Goal: Task Accomplishment & Management: Manage account settings

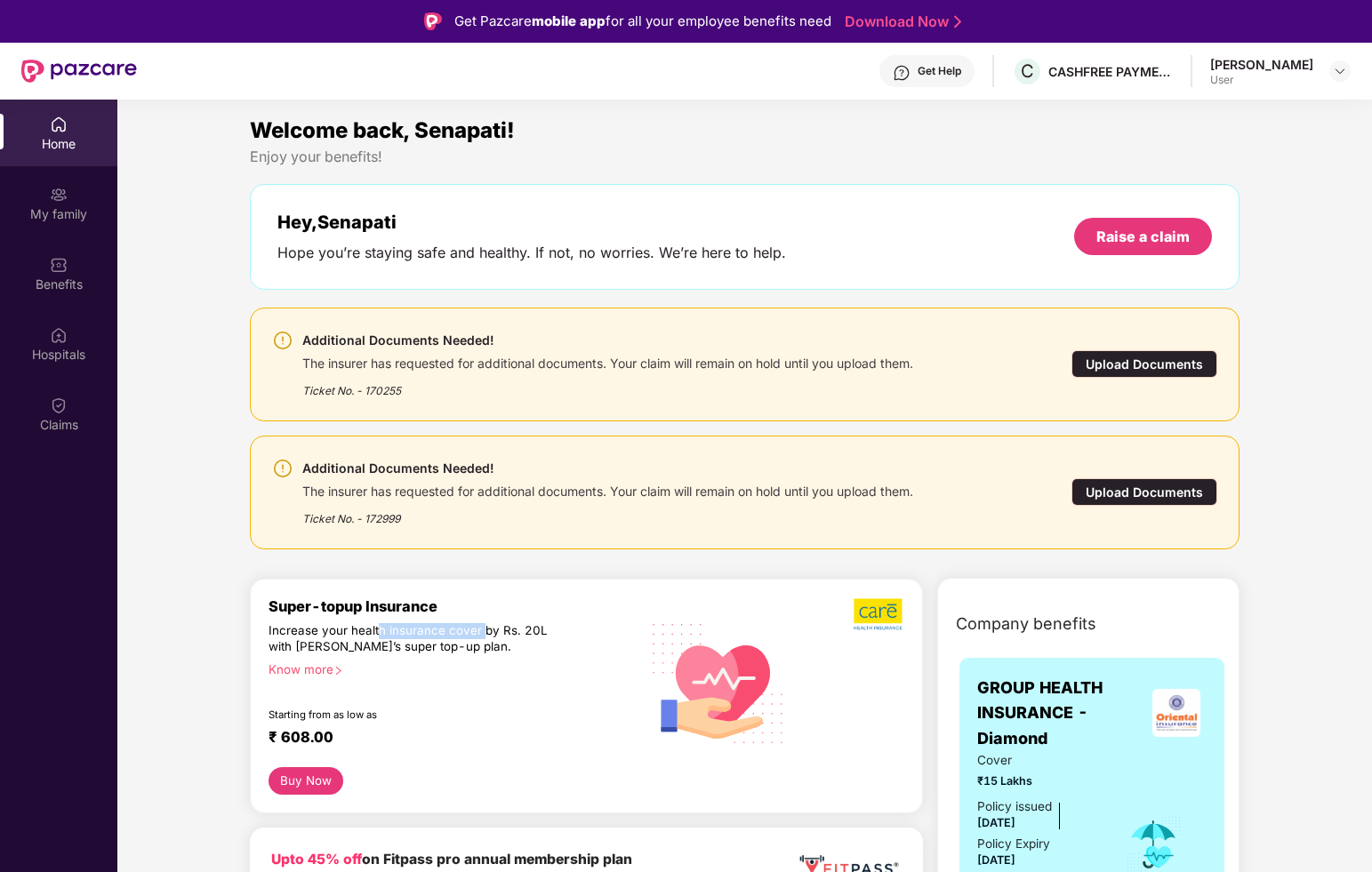
drag, startPoint x: 379, startPoint y: 633, endPoint x: 484, endPoint y: 633, distance: 105.0
click at [484, 630] on div "Increase your health insurance cover by Rs. 20L with [PERSON_NAME]’s super top-…" at bounding box center [416, 639] width 294 height 32
click at [516, 623] on div "Increase your health insurance cover by Rs. 20L with [PERSON_NAME]’s super top-…" at bounding box center [416, 639] width 294 height 32
click at [450, 649] on div "Increase your health insurance cover by Rs. 20L with [PERSON_NAME]’s super top-…" at bounding box center [416, 639] width 294 height 32
click at [1108, 364] on div "Upload Documents" at bounding box center [1145, 364] width 146 height 28
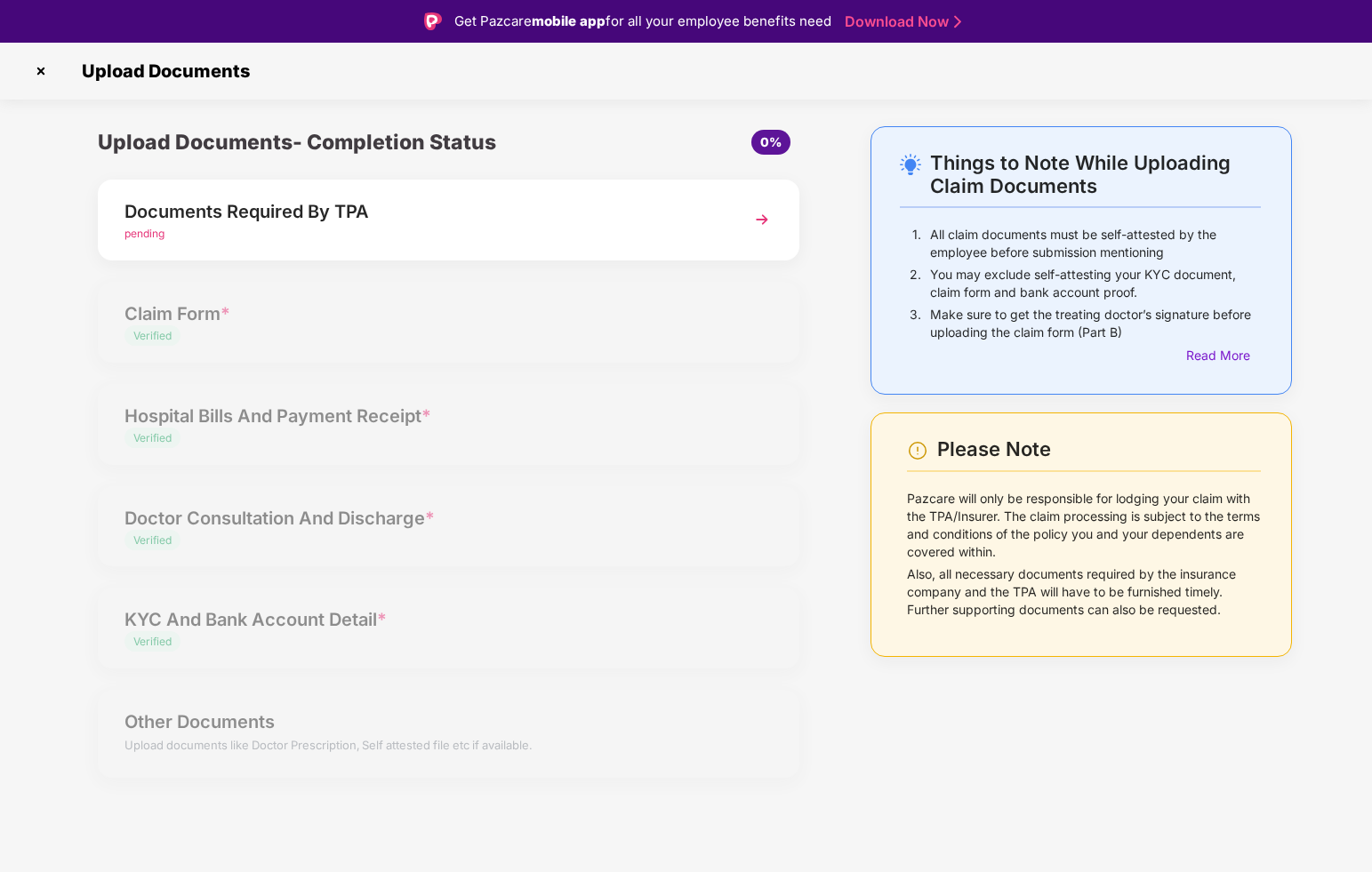
click at [768, 212] on img at bounding box center [762, 219] width 32 height 32
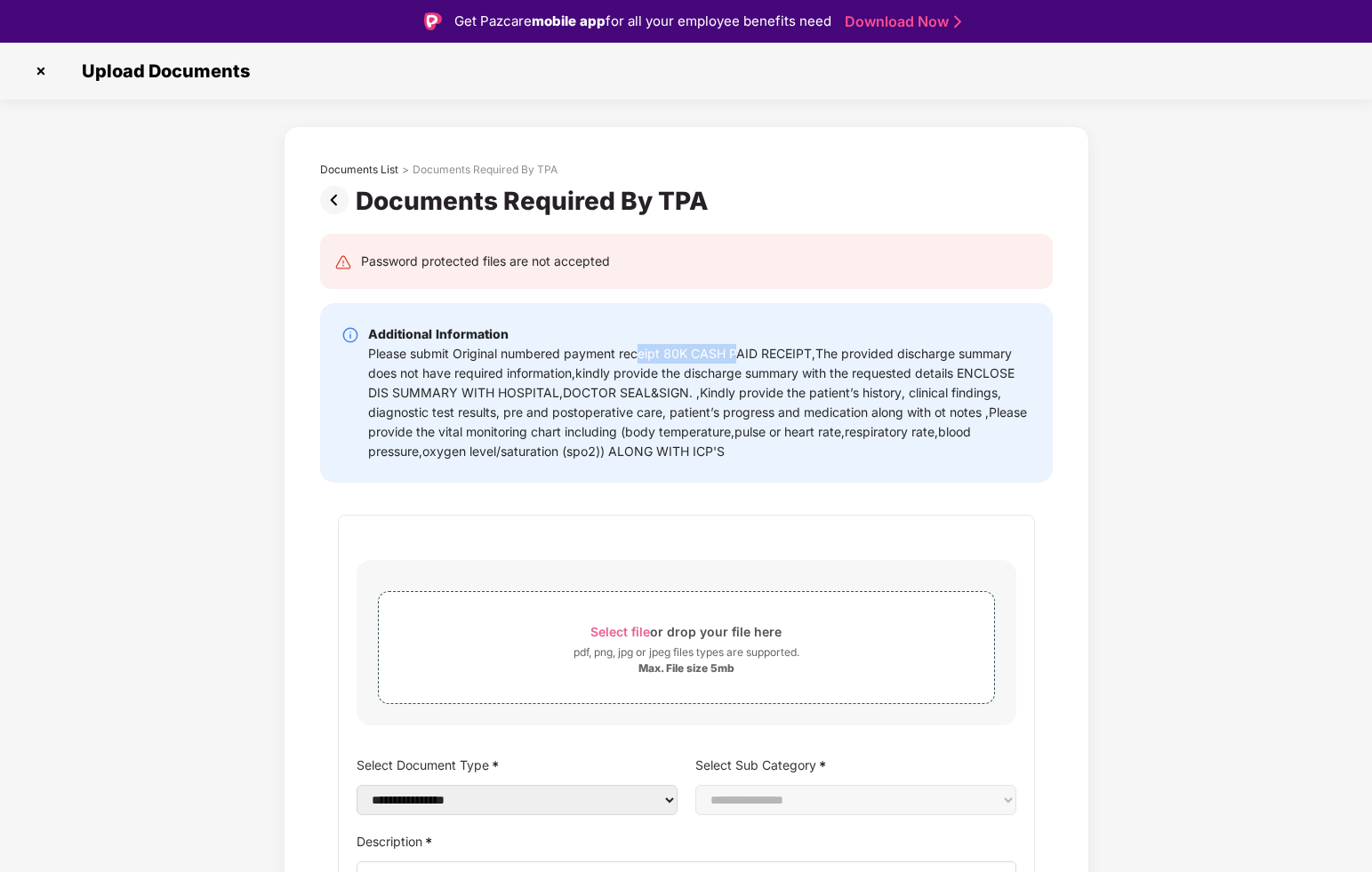
drag, startPoint x: 644, startPoint y: 347, endPoint x: 738, endPoint y: 355, distance: 94.3
click at [737, 355] on div "Please submit Original numbered payment receipt 80K CASH PAID RECEIPT,The provi…" at bounding box center [699, 402] width 664 height 117
click at [564, 356] on div "Please submit Original numbered payment receipt 80K CASH PAID RECEIPT,The provi…" at bounding box center [699, 402] width 664 height 117
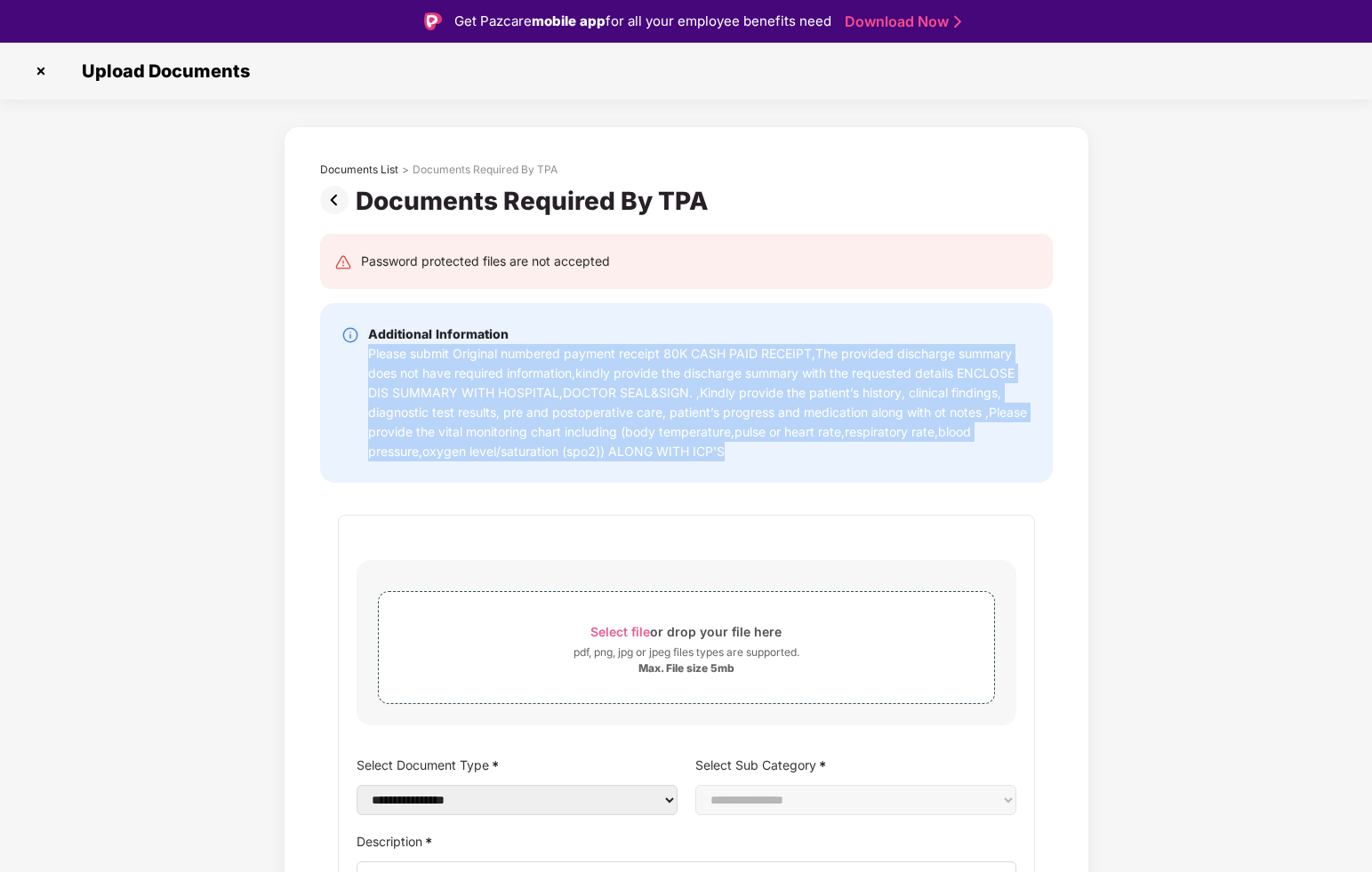
click at [625, 354] on div "Please submit Original numbered payment receipt 80K CASH PAID RECEIPT,The provi…" at bounding box center [699, 402] width 664 height 117
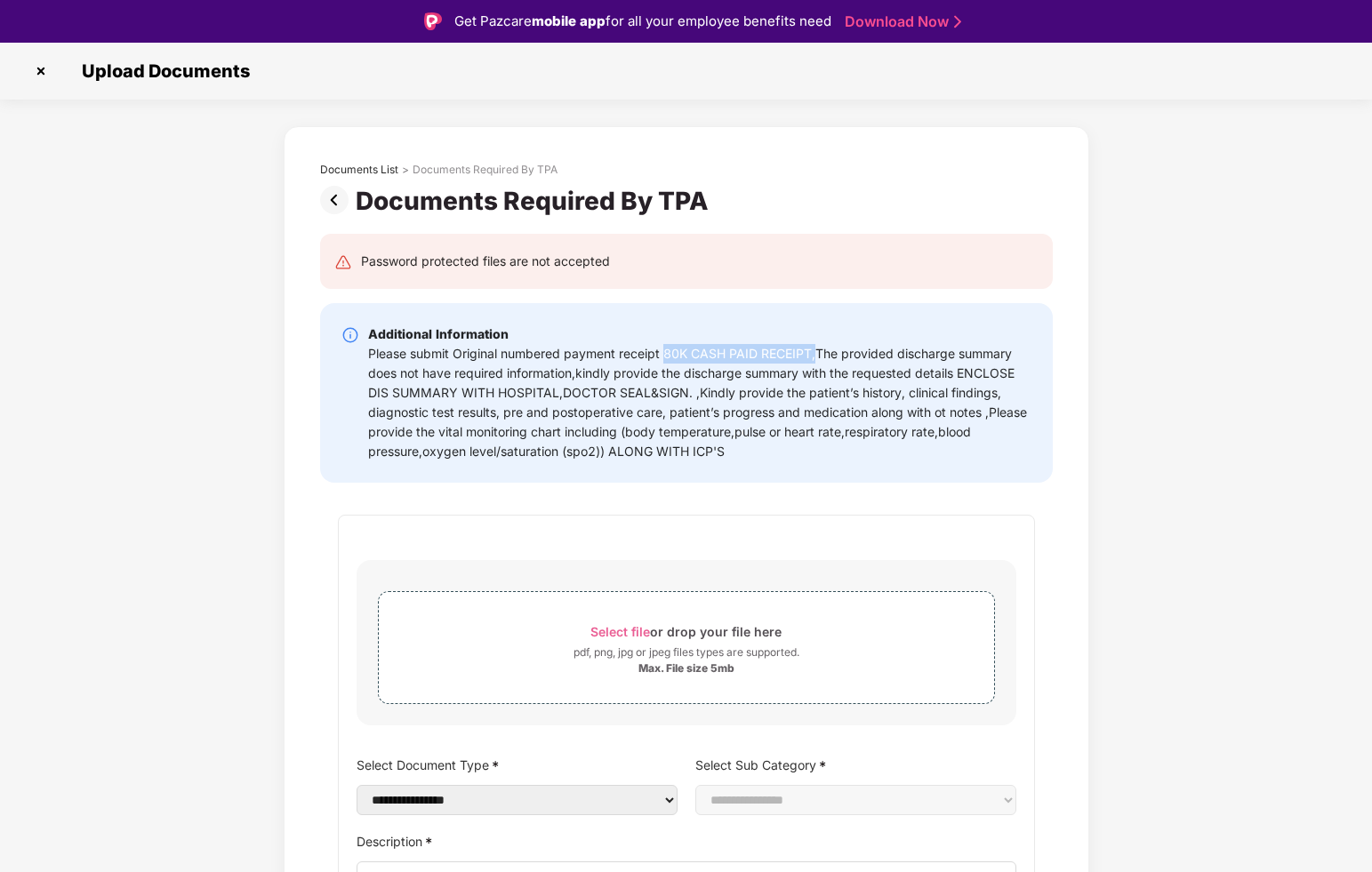
drag, startPoint x: 664, startPoint y: 354, endPoint x: 819, endPoint y: 354, distance: 155.0
click at [818, 355] on div "Please submit Original numbered payment receipt 80K CASH PAID RECEIPT,The provi…" at bounding box center [699, 402] width 664 height 117
click at [819, 354] on div "Please submit Original numbered payment receipt 80K CASH PAID RECEIPT,The provi…" at bounding box center [699, 402] width 664 height 117
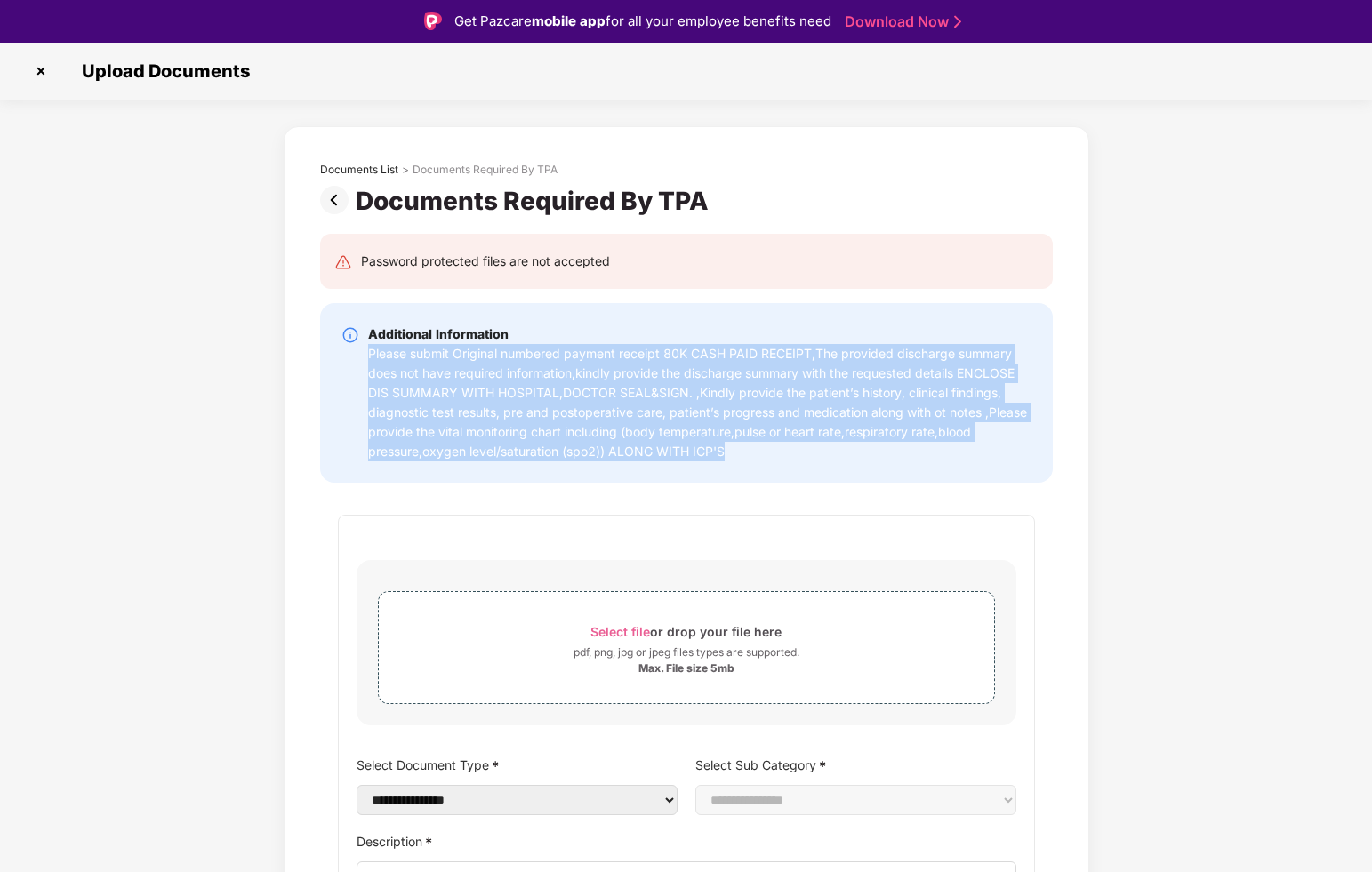
click at [905, 356] on div "Please submit Original numbered payment receipt 80K CASH PAID RECEIPT,The provi…" at bounding box center [699, 402] width 664 height 117
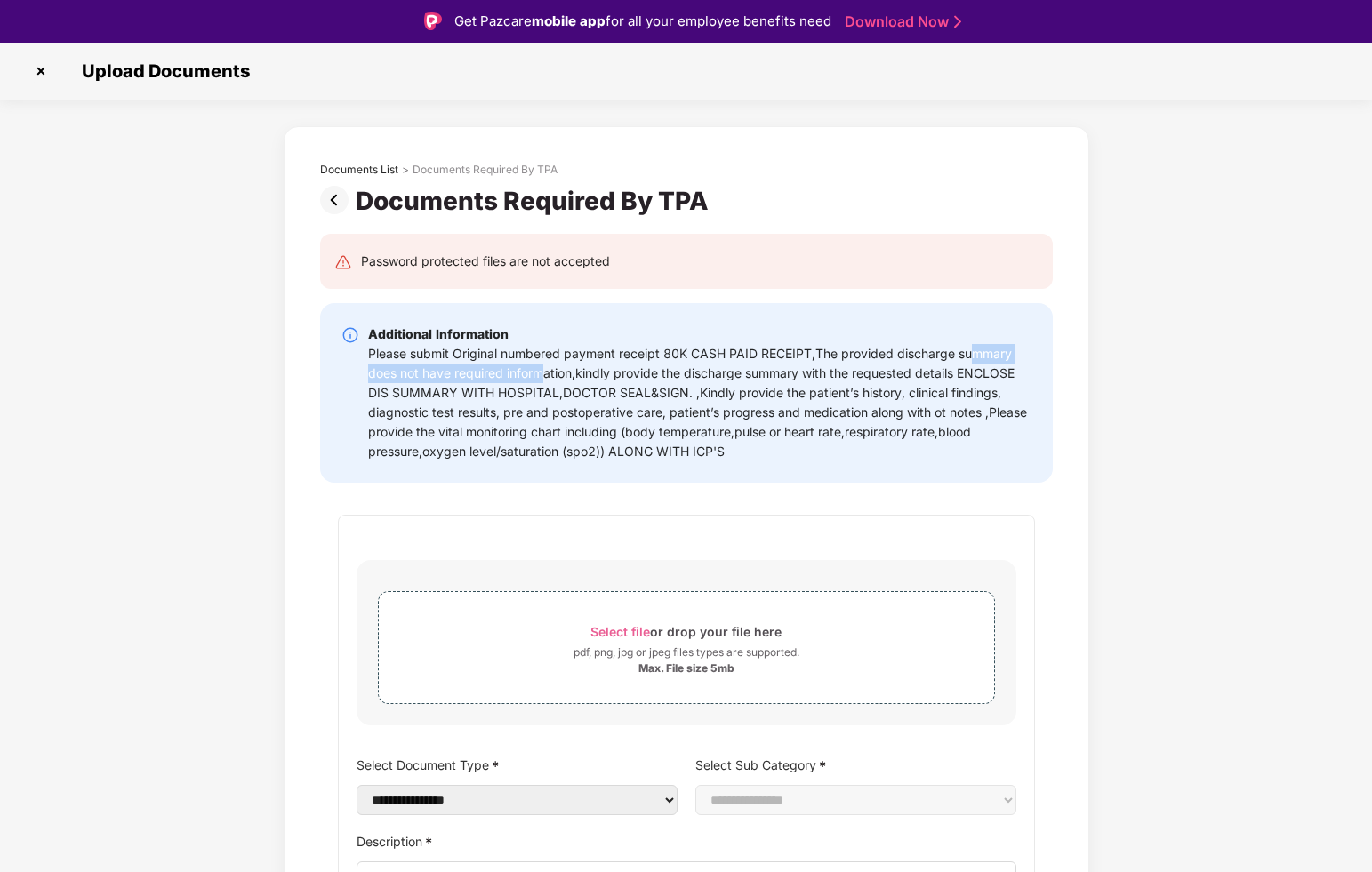
drag, startPoint x: 976, startPoint y: 346, endPoint x: 543, endPoint y: 382, distance: 434.5
click at [542, 382] on div "Please submit Original numbered payment receipt 80K CASH PAID RECEIPT,The provi…" at bounding box center [699, 402] width 664 height 117
click at [543, 382] on div "Please submit Original numbered payment receipt 80K CASH PAID RECEIPT,The provi…" at bounding box center [699, 402] width 664 height 117
drag, startPoint x: 572, startPoint y: 376, endPoint x: 668, endPoint y: 371, distance: 96.1
click at [665, 371] on div "Please submit Original numbered payment receipt 80K CASH PAID RECEIPT,The provi…" at bounding box center [699, 402] width 664 height 117
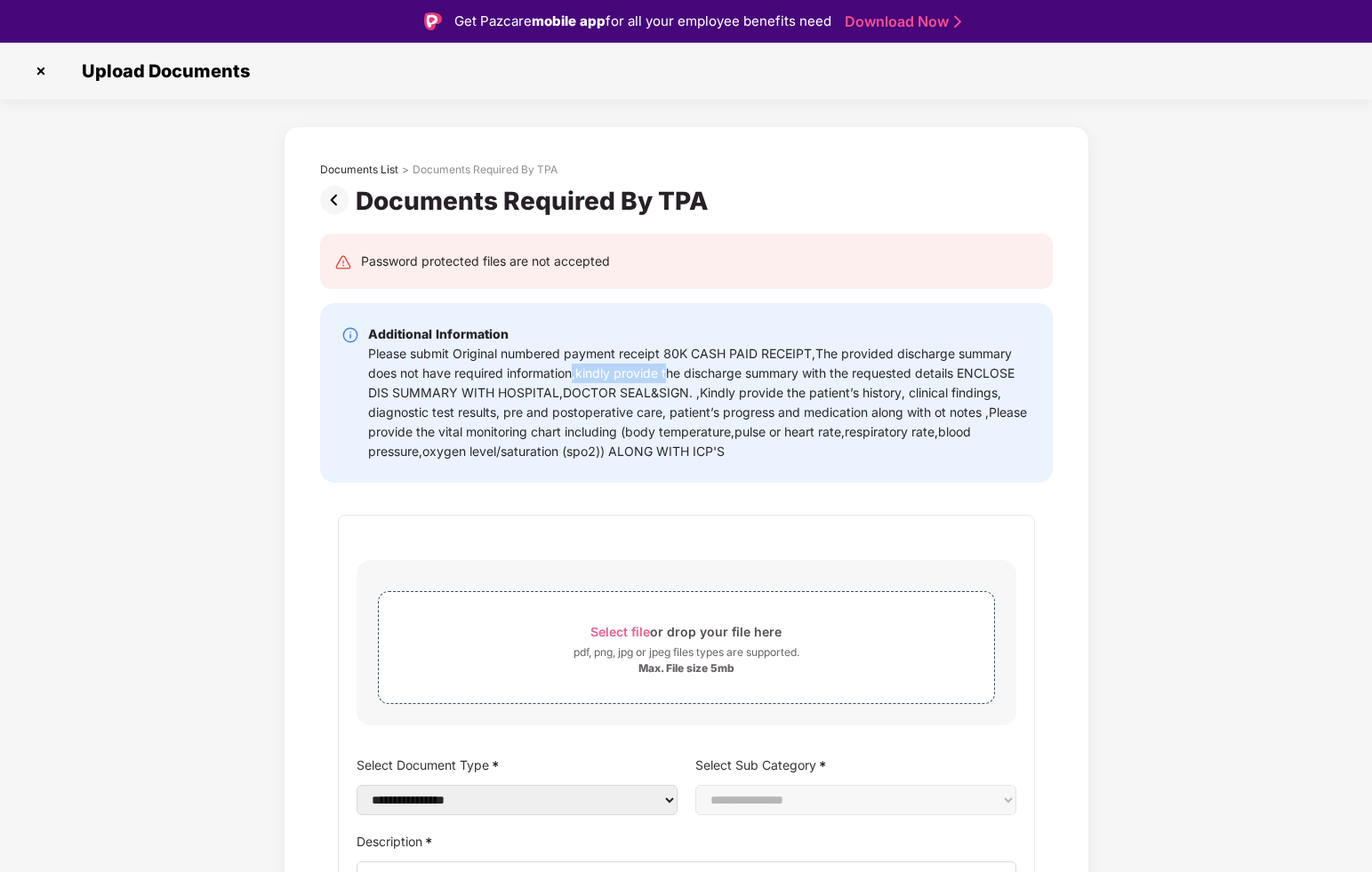
click at [668, 371] on div "Please submit Original numbered payment receipt 80K CASH PAID RECEIPT,The provi…" at bounding box center [699, 402] width 664 height 117
drag, startPoint x: 553, startPoint y: 370, endPoint x: 860, endPoint y: 352, distance: 307.5
click at [860, 352] on div "Please submit Original numbered payment receipt 80K CASH PAID RECEIPT,The provi…" at bounding box center [699, 402] width 664 height 117
click at [844, 381] on div "Please submit Original numbered payment receipt 80K CASH PAID RECEIPT,The provi…" at bounding box center [699, 402] width 664 height 117
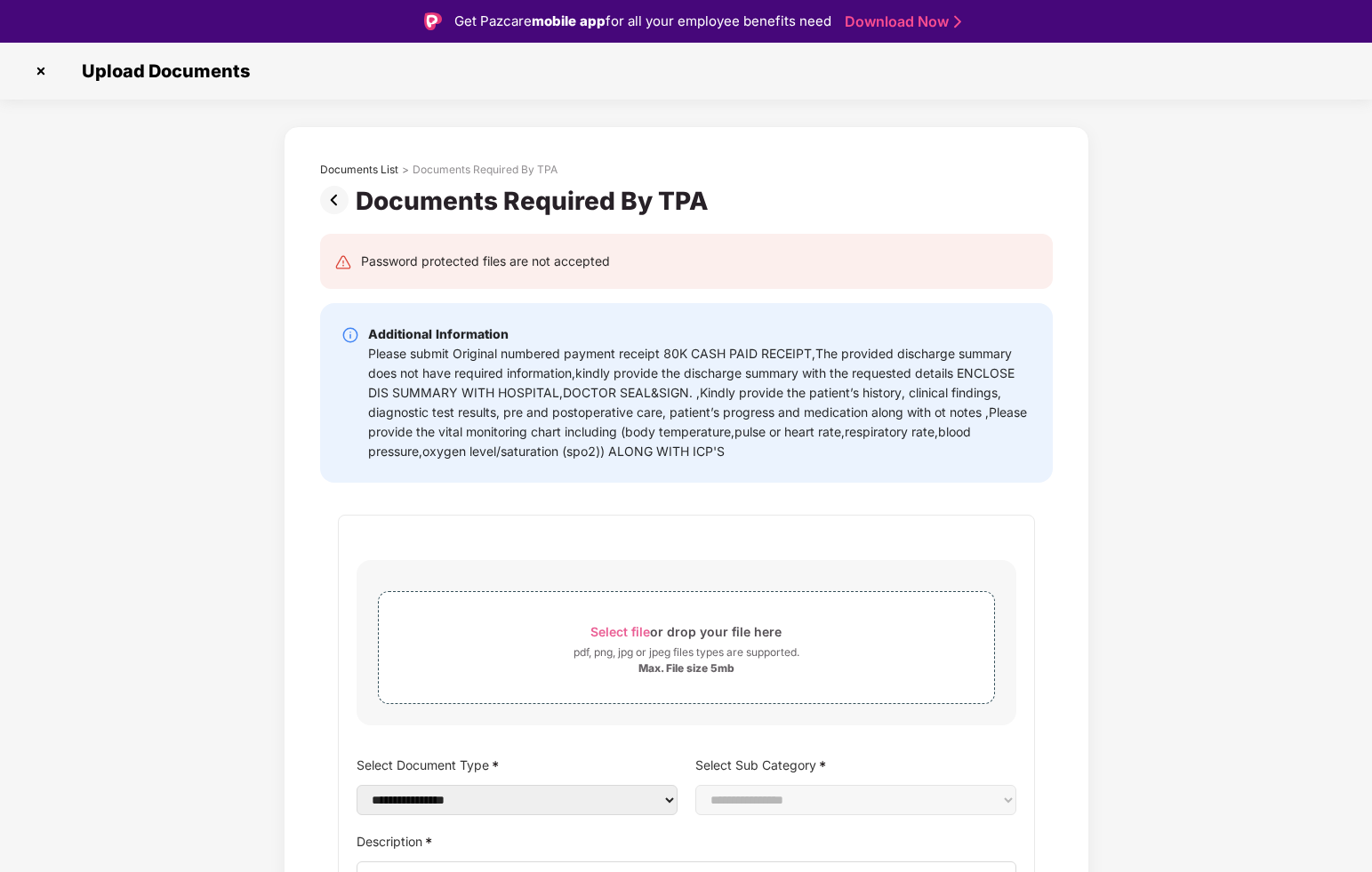
click at [844, 381] on div "Please submit Original numbered payment receipt 80K CASH PAID RECEIPT,The provi…" at bounding box center [699, 402] width 664 height 117
drag, startPoint x: 976, startPoint y: 364, endPoint x: 437, endPoint y: 388, distance: 539.5
click at [439, 388] on div "Please submit Original numbered payment receipt 80K CASH PAID RECEIPT,The provi…" at bounding box center [699, 402] width 664 height 117
drag, startPoint x: 437, startPoint y: 388, endPoint x: 692, endPoint y: 388, distance: 255.0
click at [692, 388] on div "Please submit Original numbered payment receipt 80K CASH PAID RECEIPT,The provi…" at bounding box center [699, 402] width 664 height 117
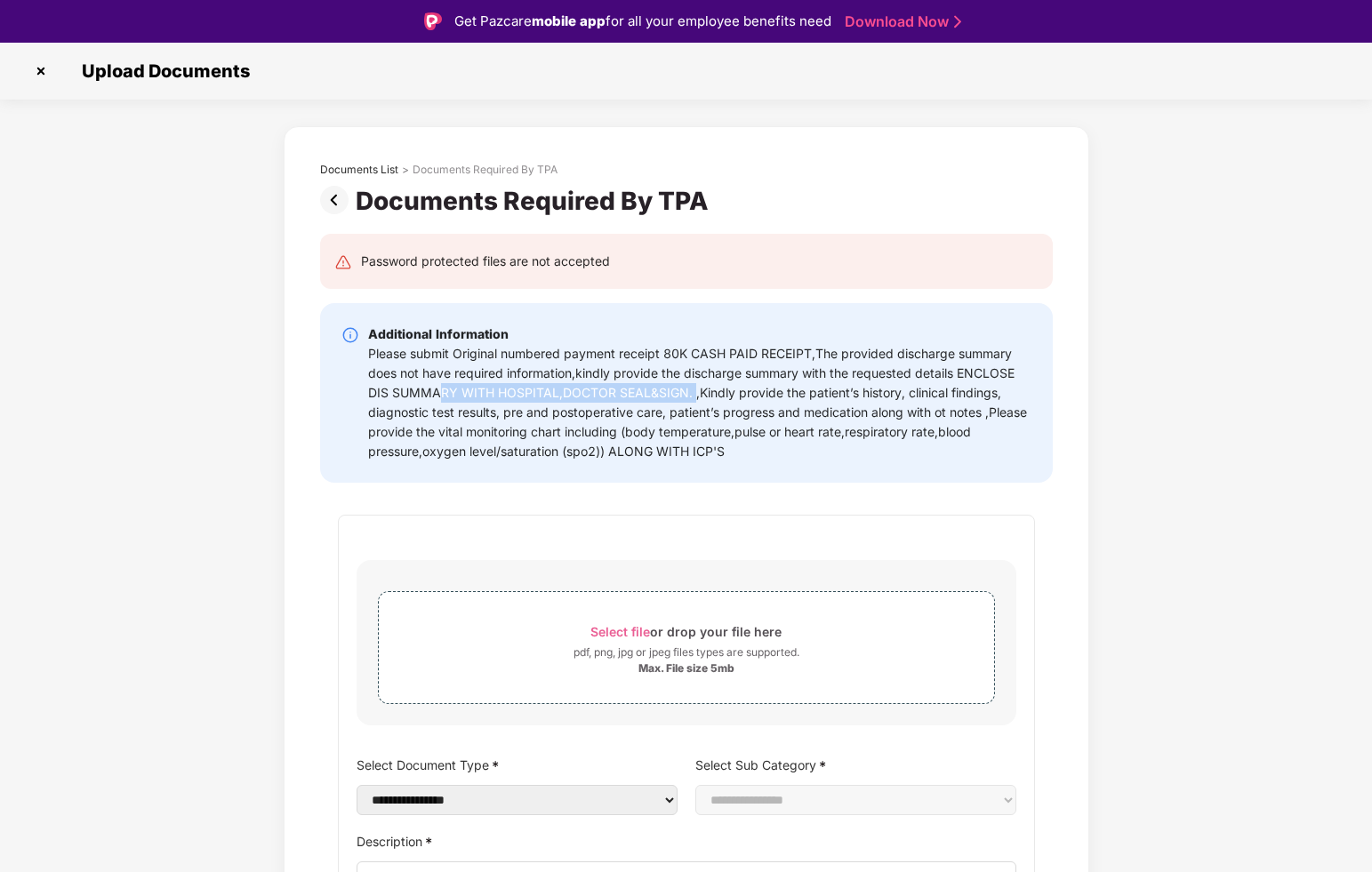
click at [692, 388] on div "Please submit Original numbered payment receipt 80K CASH PAID RECEIPT,The provi…" at bounding box center [699, 402] width 664 height 117
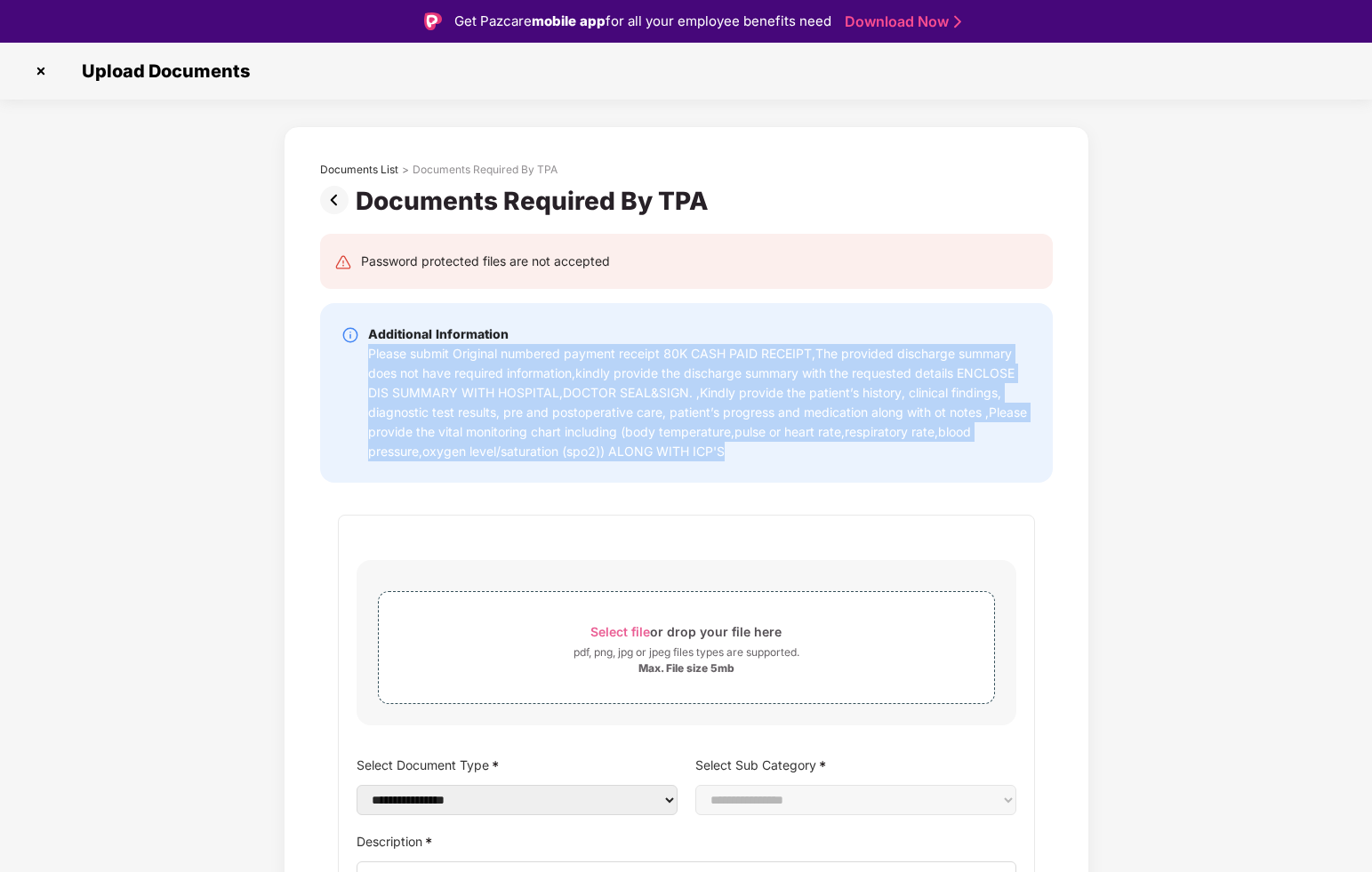
click at [700, 391] on div "Please submit Original numbered payment receipt 80K CASH PAID RECEIPT,The provi…" at bounding box center [699, 402] width 664 height 117
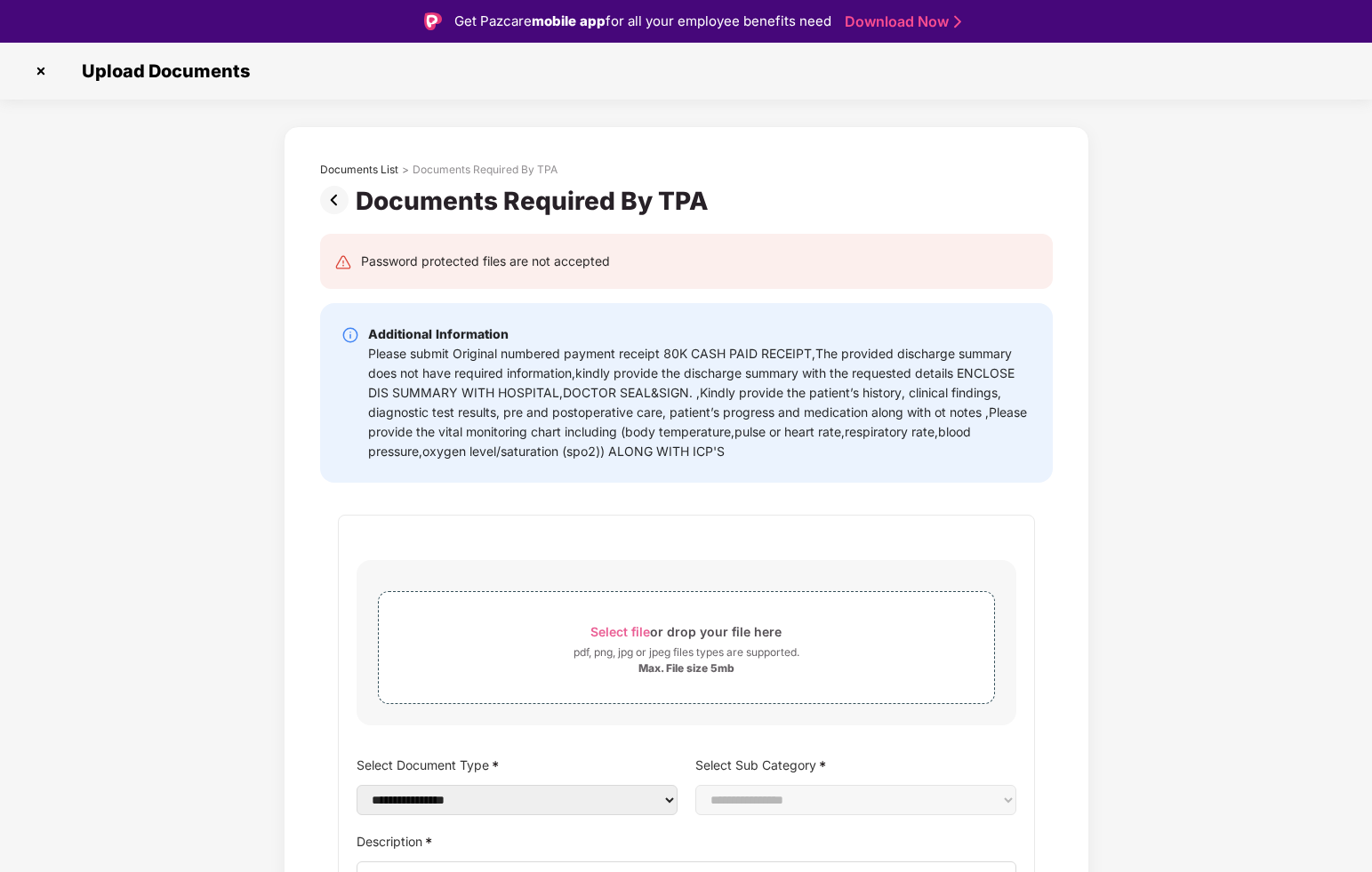
click at [700, 391] on div "Please submit Original numbered payment receipt 80K CASH PAID RECEIPT,The provi…" at bounding box center [699, 402] width 664 height 117
click at [720, 401] on div "Please submit Original numbered payment receipt 80K CASH PAID RECEIPT,The provi…" at bounding box center [699, 402] width 664 height 117
click at [699, 396] on div "Please submit Original numbered payment receipt 80K CASH PAID RECEIPT,The provi…" at bounding box center [699, 402] width 664 height 117
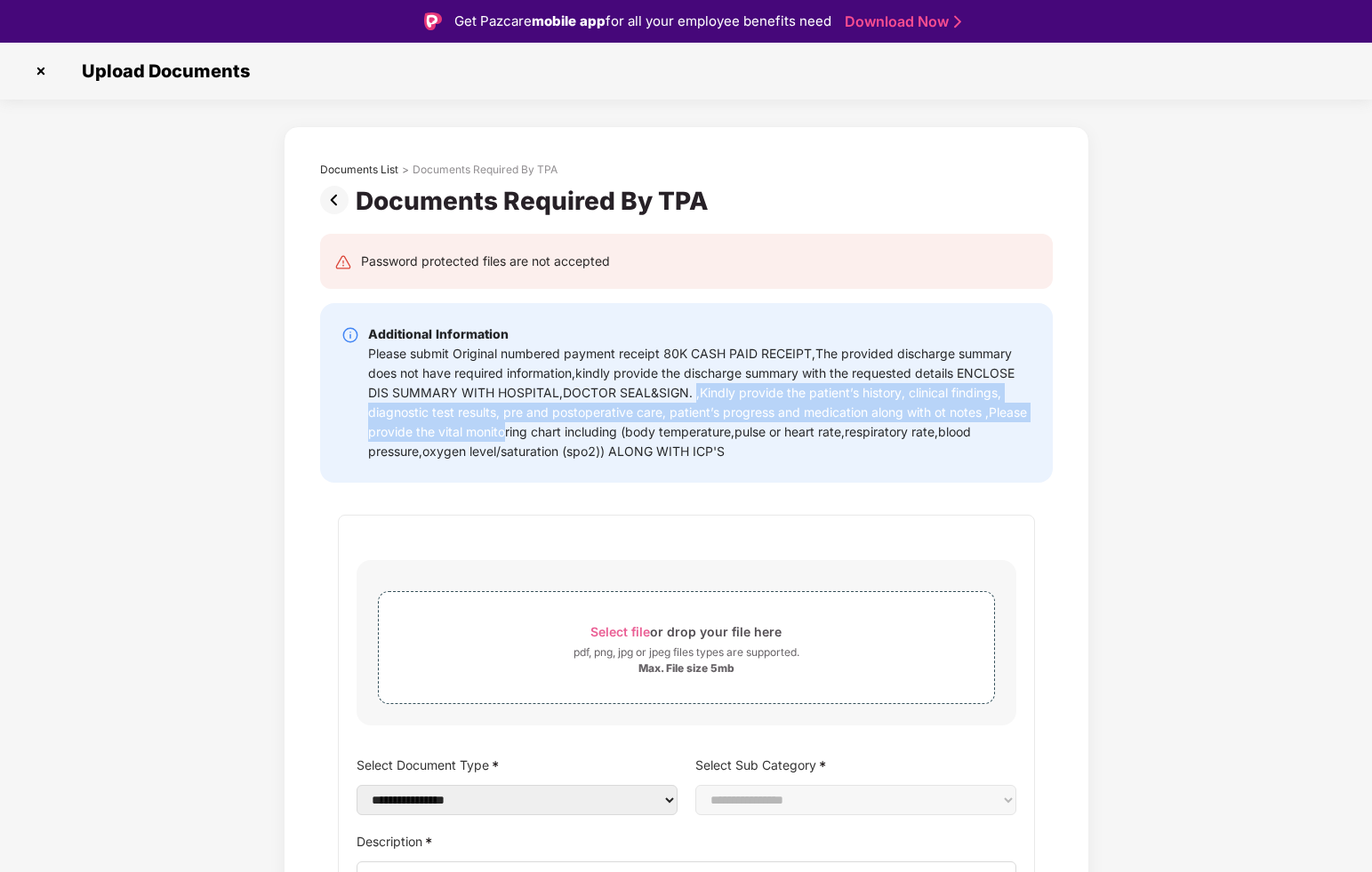
drag, startPoint x: 689, startPoint y: 394, endPoint x: 581, endPoint y: 434, distance: 115.2
click at [543, 434] on div "Please submit Original numbered payment receipt 80K CASH PAID RECEIPT,The provi…" at bounding box center [699, 402] width 664 height 117
click at [581, 434] on div "Please submit Original numbered payment receipt 80K CASH PAID RECEIPT,The provi…" at bounding box center [699, 402] width 664 height 117
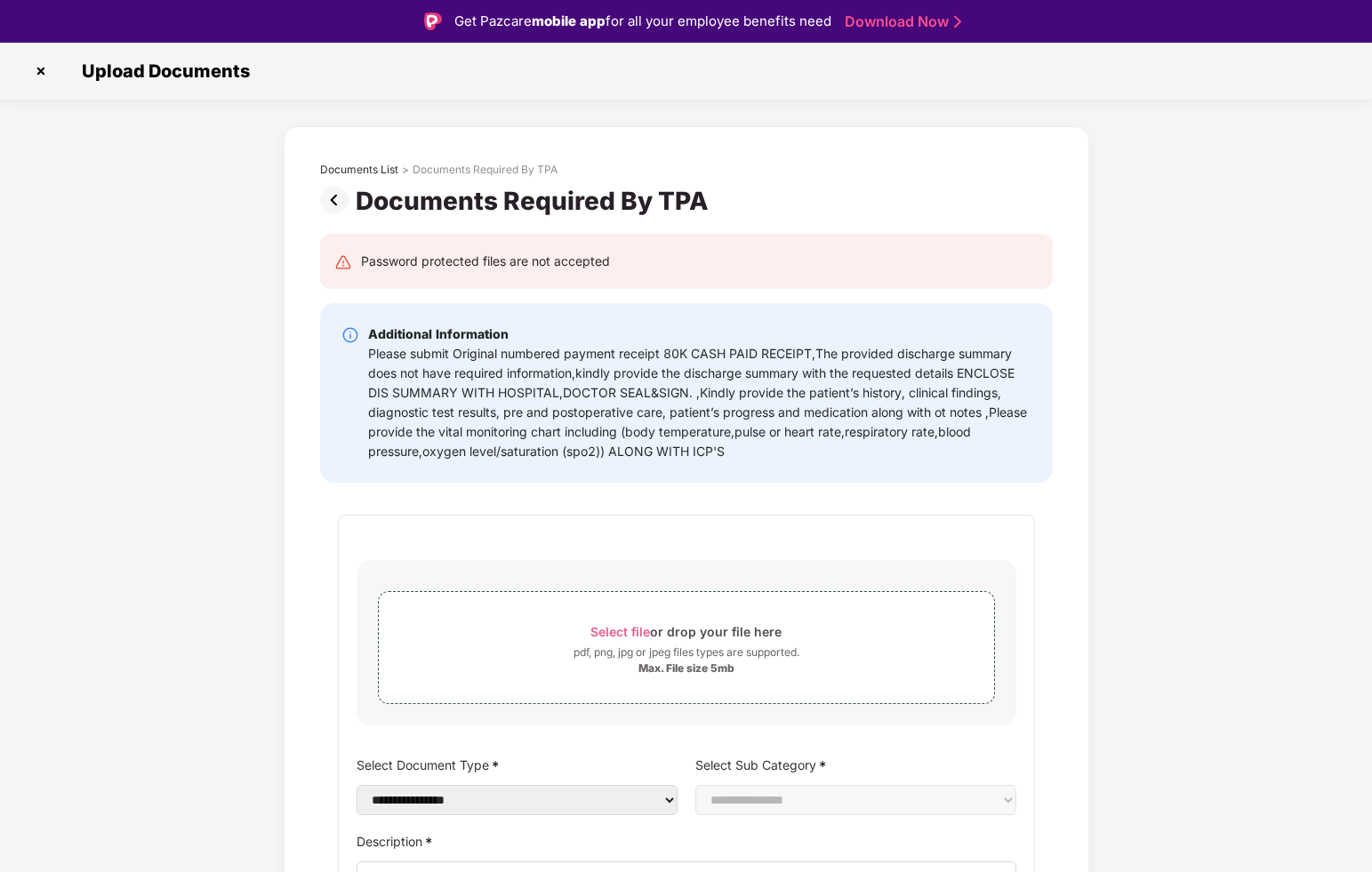
click at [581, 434] on div "Please submit Original numbered payment receipt 80K CASH PAID RECEIPT,The provi…" at bounding box center [699, 402] width 664 height 117
click at [609, 416] on div "Please submit Original numbered payment receipt 80K CASH PAID RECEIPT,The provi…" at bounding box center [699, 402] width 664 height 117
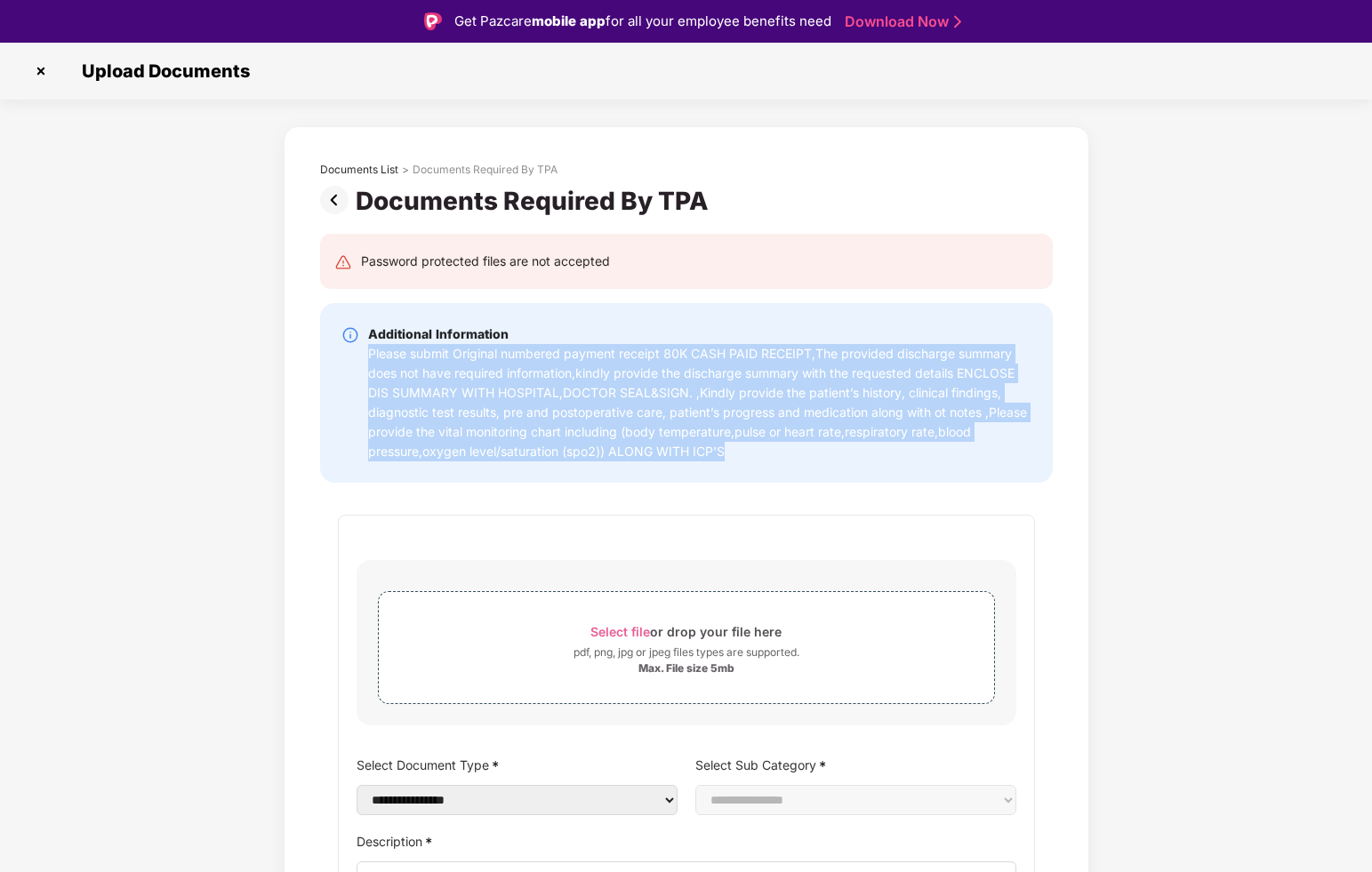
click at [700, 405] on div "Please submit Original numbered payment receipt 80K CASH PAID RECEIPT,The provi…" at bounding box center [699, 402] width 664 height 117
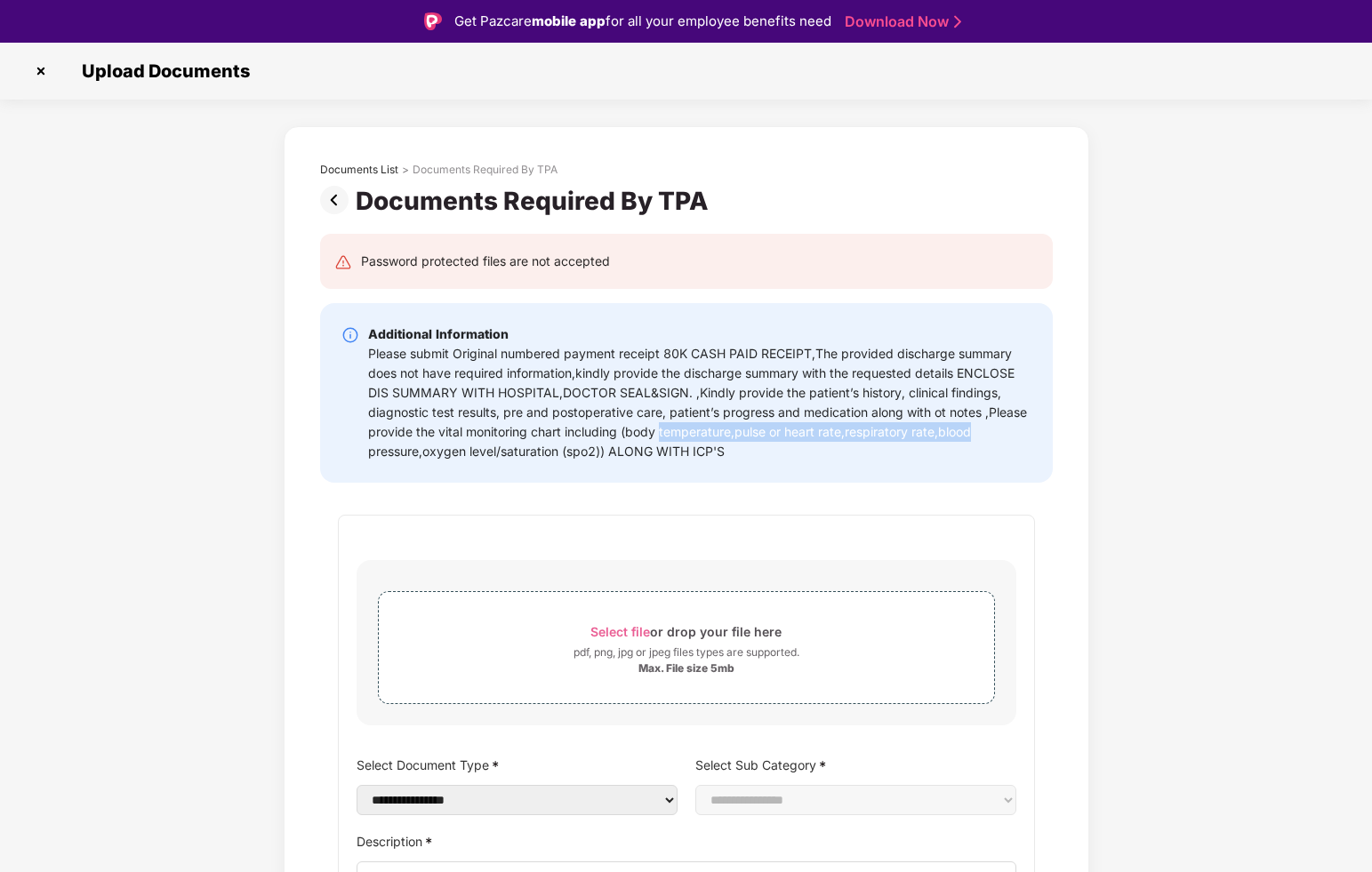
drag, startPoint x: 659, startPoint y: 425, endPoint x: 987, endPoint y: 437, distance: 328.2
click at [989, 437] on div "Please submit Original numbered payment receipt 80K CASH PAID RECEIPT,The provi…" at bounding box center [699, 402] width 664 height 117
click at [883, 420] on div "Please submit Original numbered payment receipt 80K CASH PAID RECEIPT,The provi…" at bounding box center [699, 402] width 664 height 117
drag, startPoint x: 979, startPoint y: 403, endPoint x: 730, endPoint y: 436, distance: 251.2
click at [730, 436] on div "Please submit Original numbered payment receipt 80K CASH PAID RECEIPT,The provi…" at bounding box center [699, 402] width 664 height 117
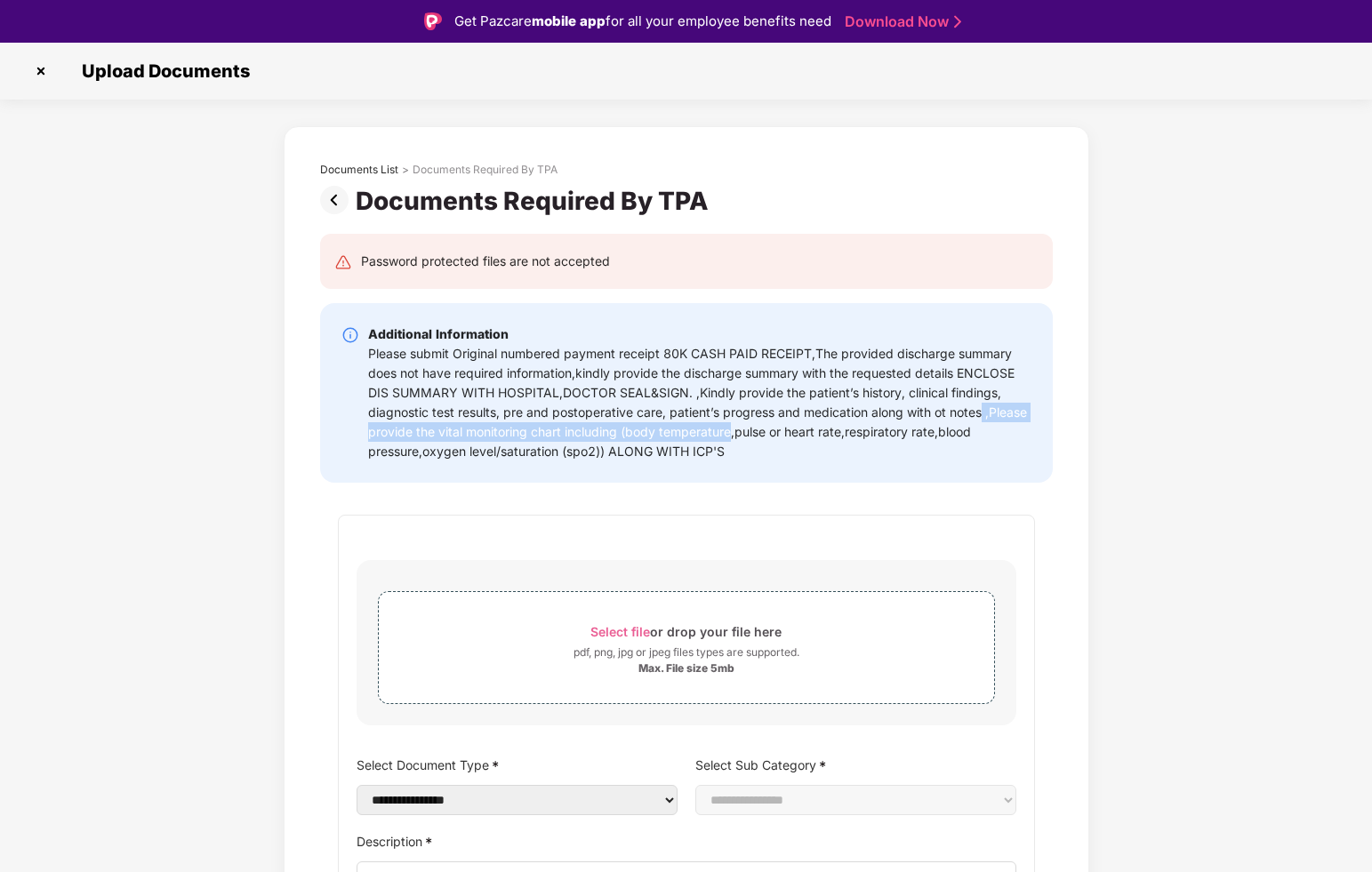
click at [730, 436] on div "Please submit Original numbered payment receipt 80K CASH PAID RECEIPT,The provi…" at bounding box center [699, 402] width 664 height 117
click at [586, 449] on div "Please submit Original numbered payment receipt 80K CASH PAID RECEIPT,The provi…" at bounding box center [699, 402] width 664 height 117
drag, startPoint x: 667, startPoint y: 431, endPoint x: 925, endPoint y: 437, distance: 258.1
click at [924, 437] on div "Please submit Original numbered payment receipt 80K CASH PAID RECEIPT,The provi…" at bounding box center [699, 402] width 664 height 117
click at [925, 437] on div "Please submit Original numbered payment receipt 80K CASH PAID RECEIPT,The provi…" at bounding box center [699, 402] width 664 height 117
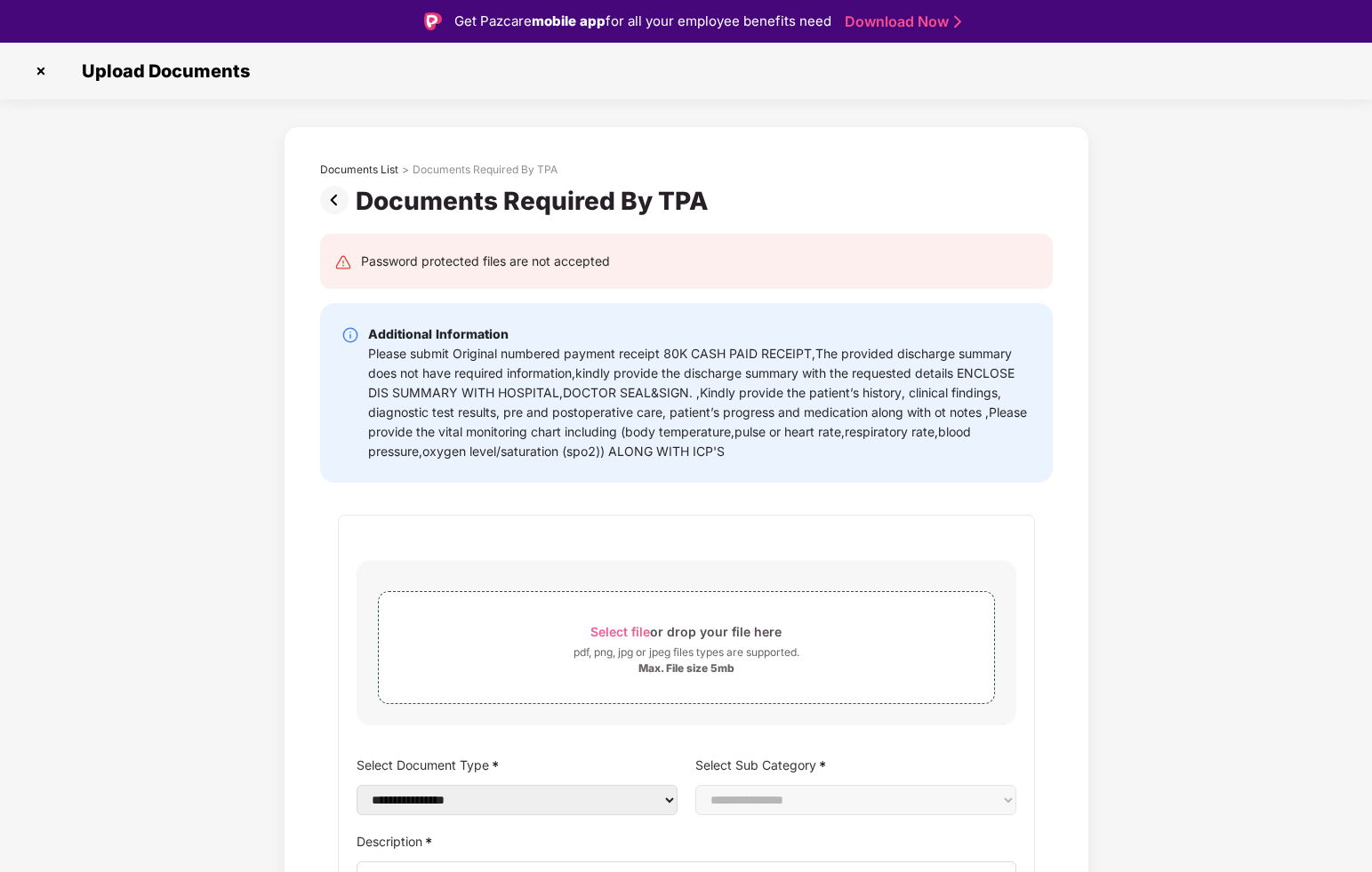
click at [875, 444] on div "Please submit Original numbered payment receipt 80K CASH PAID RECEIPT,The provi…" at bounding box center [699, 402] width 664 height 117
drag, startPoint x: 818, startPoint y: 431, endPoint x: 1015, endPoint y: 432, distance: 197.0
click at [1015, 432] on div "Please submit Original numbered payment receipt 80K CASH PAID RECEIPT,The provi…" at bounding box center [699, 402] width 664 height 117
click at [907, 456] on div "Please submit Original numbered payment receipt 80K CASH PAID RECEIPT,The provi…" at bounding box center [699, 402] width 664 height 117
click at [655, 461] on div "Please submit Original numbered payment receipt 80K CASH PAID RECEIPT,The provi…" at bounding box center [699, 402] width 664 height 117
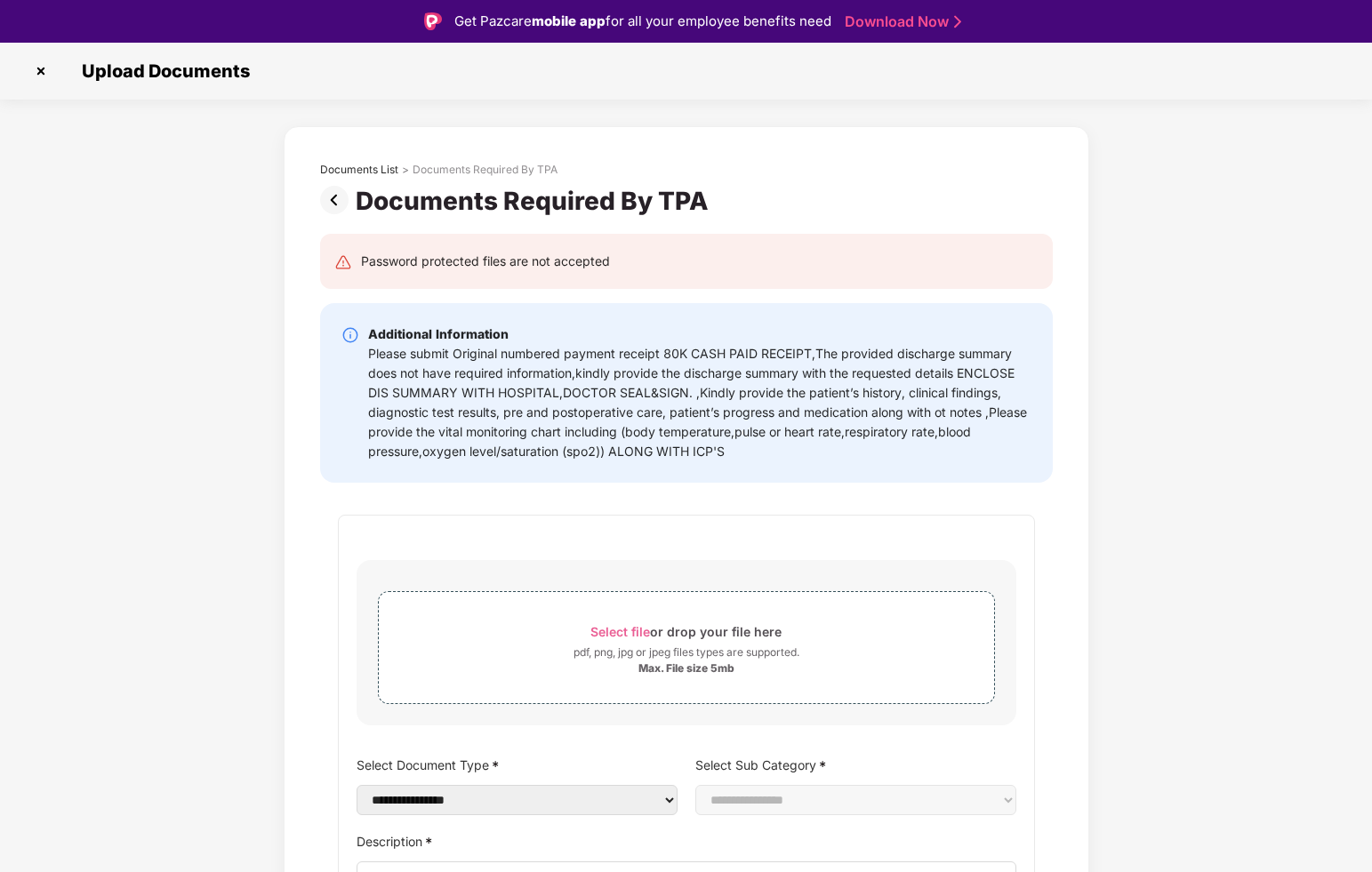
click at [655, 461] on div "Please submit Original numbered payment receipt 80K CASH PAID RECEIPT,The provi…" at bounding box center [699, 402] width 664 height 117
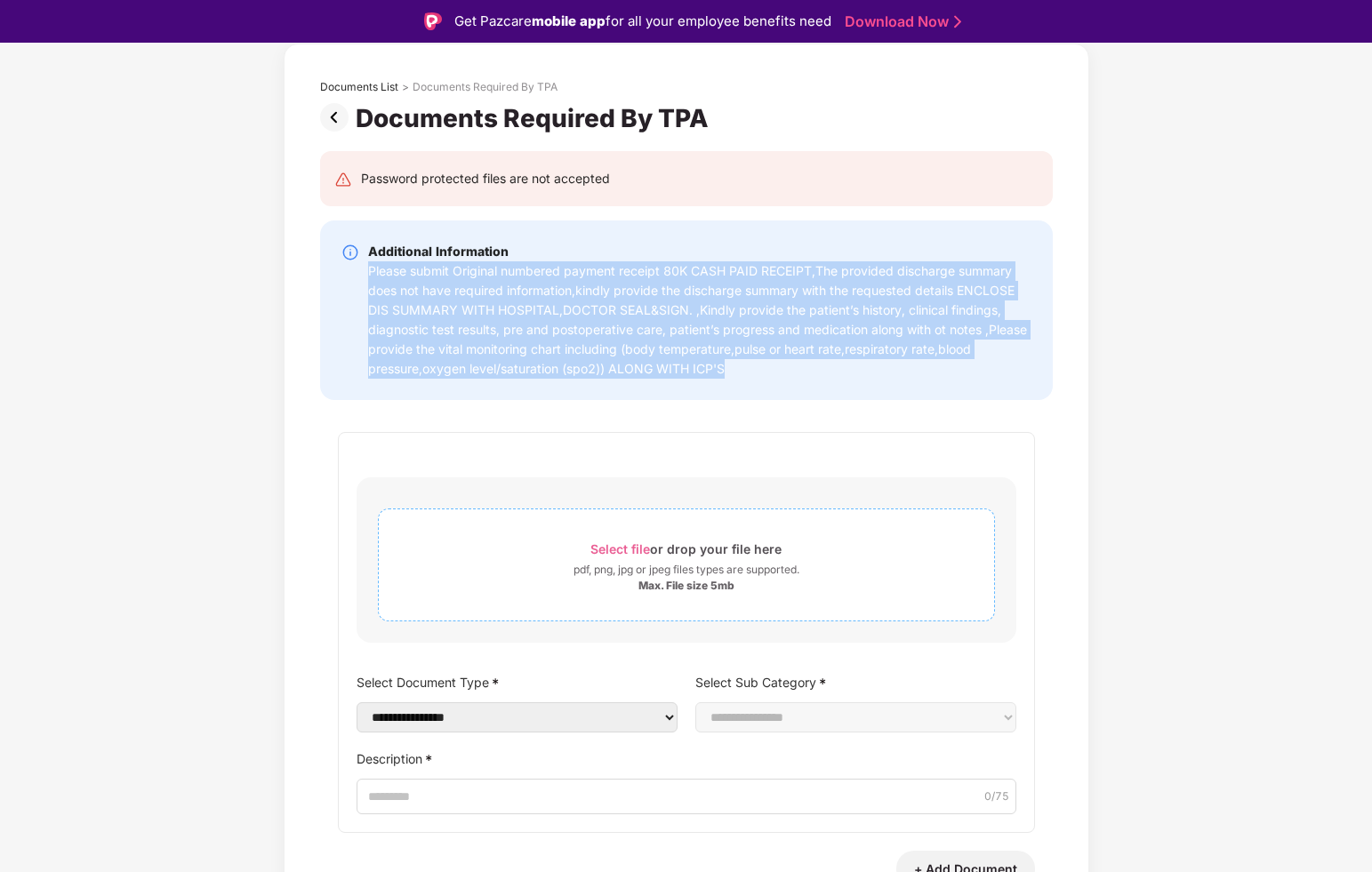
scroll to position [84, 0]
click at [577, 389] on div "Additional Information Please submit Original numbered payment receipt 80K CASH…" at bounding box center [686, 309] width 733 height 180
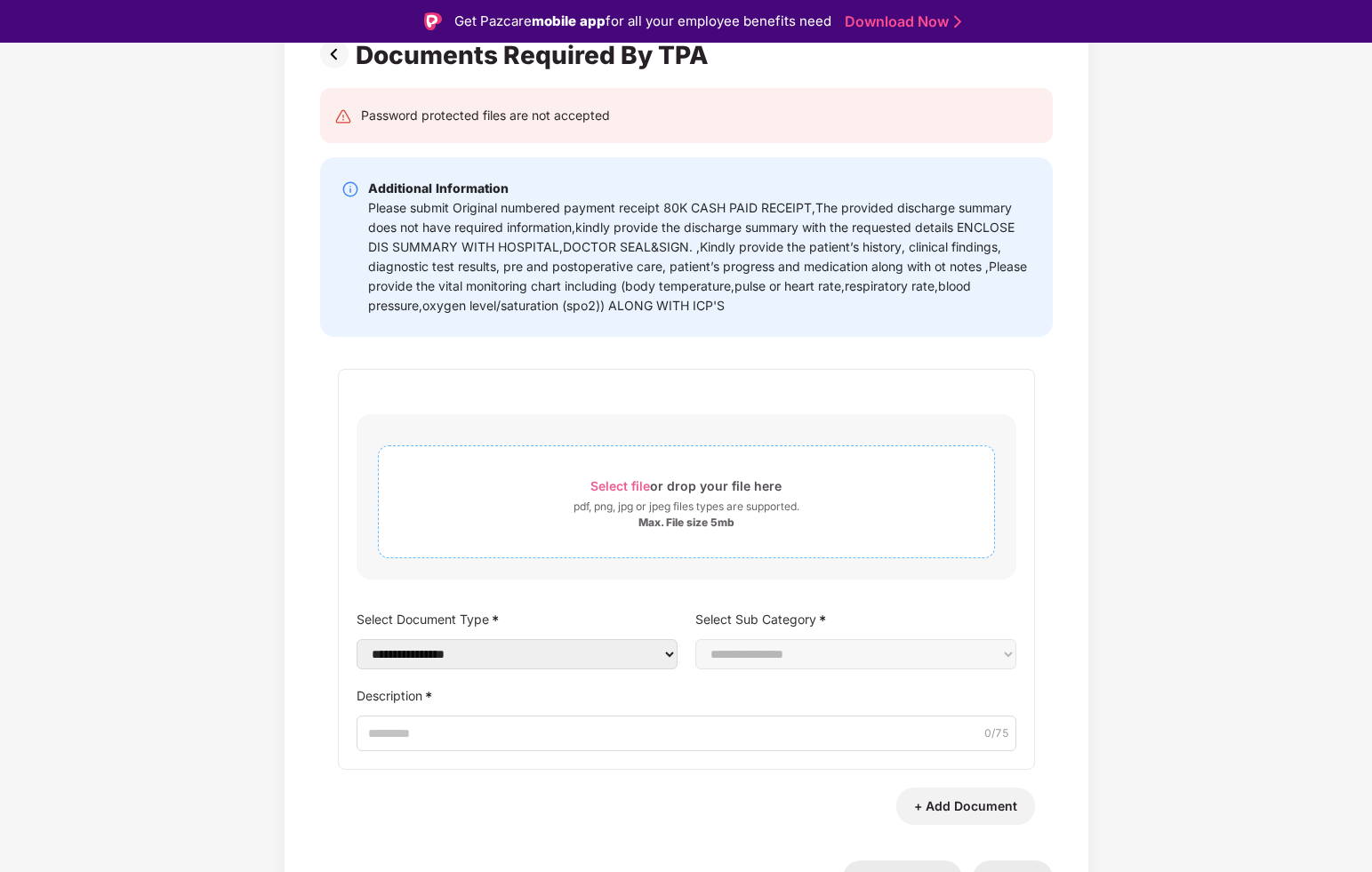
scroll to position [168, 0]
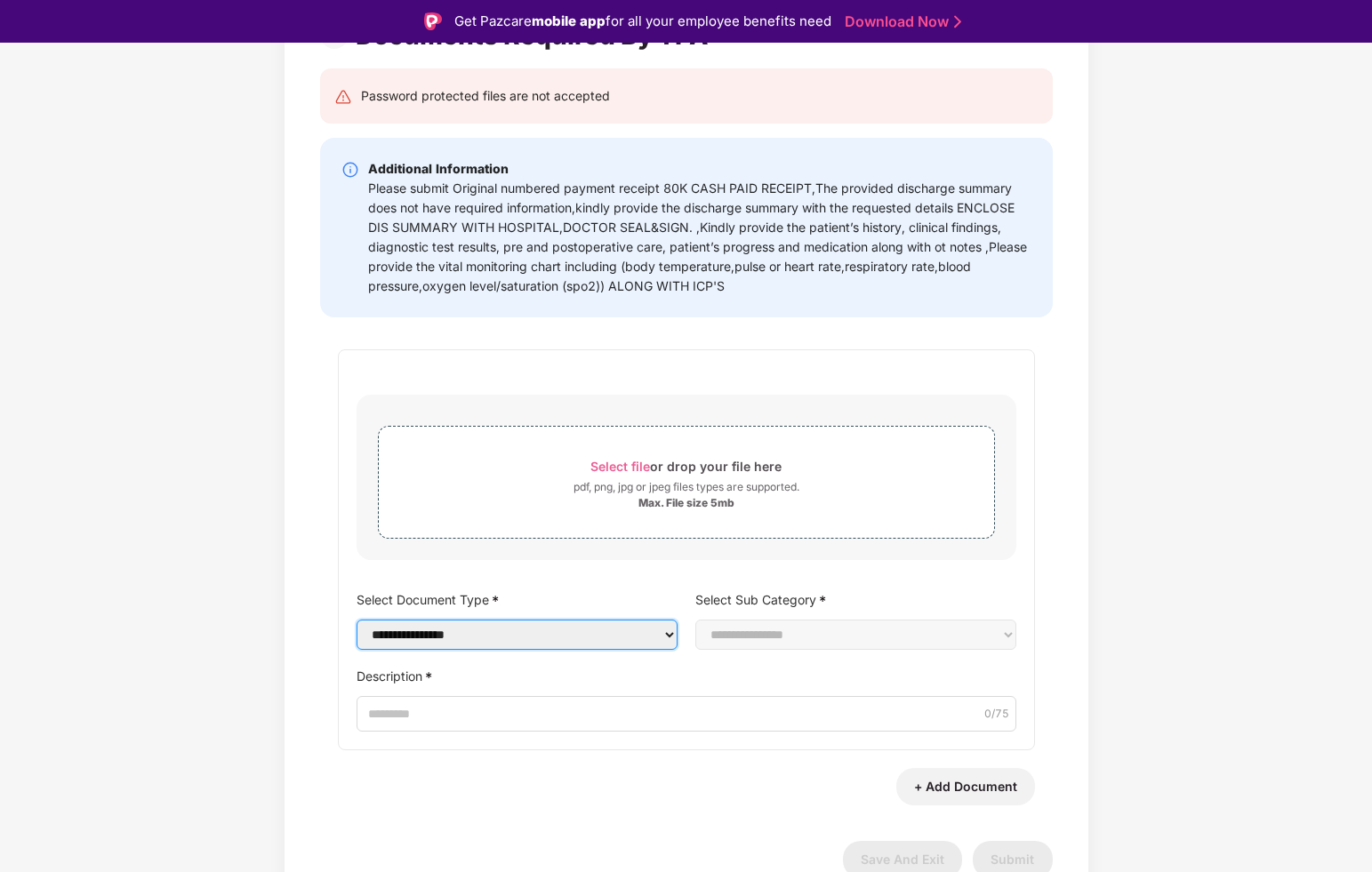
click at [612, 631] on select "**********" at bounding box center [517, 634] width 321 height 30
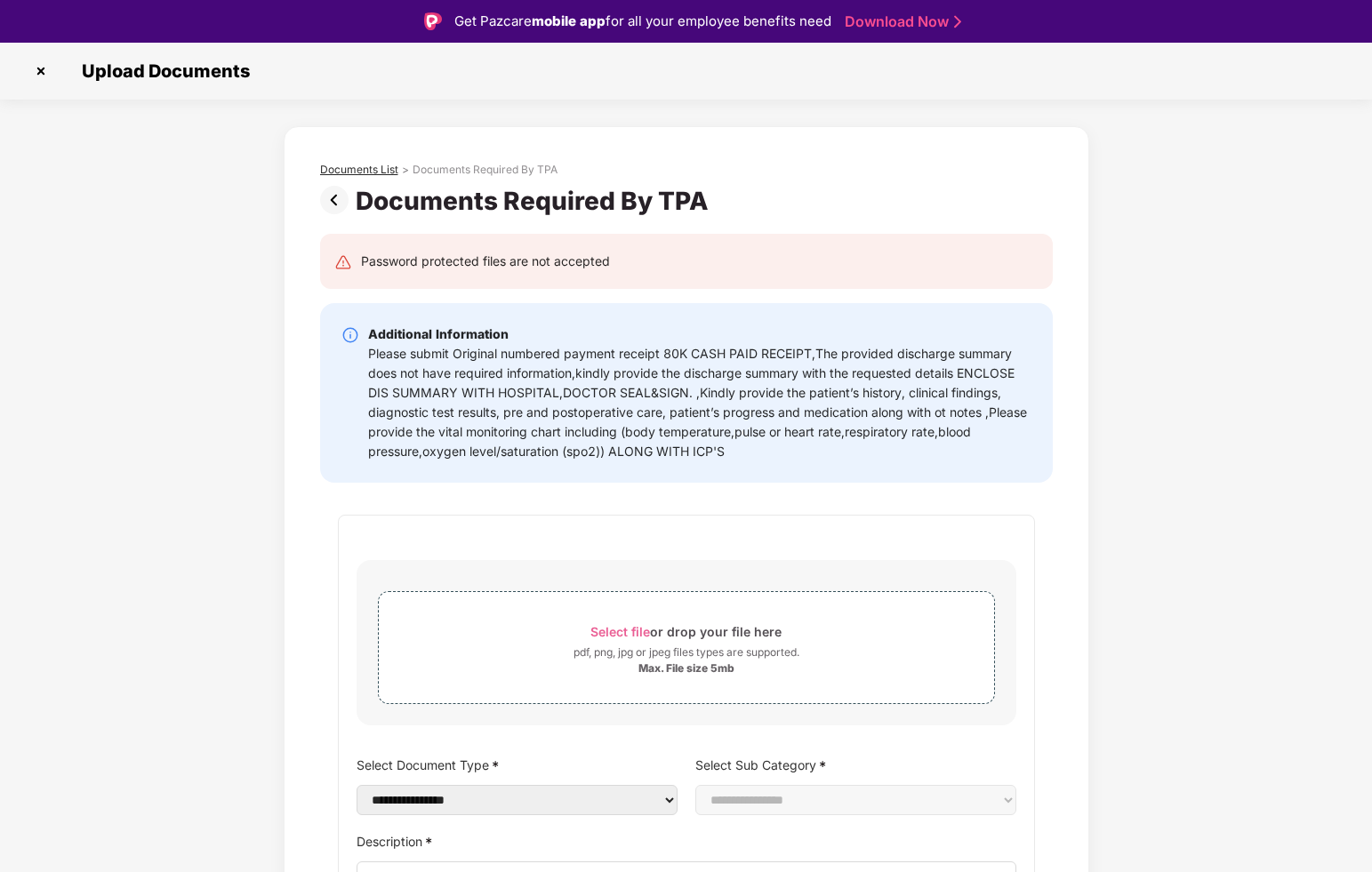
click at [385, 162] on div "Documents List" at bounding box center [358, 169] width 78 height 14
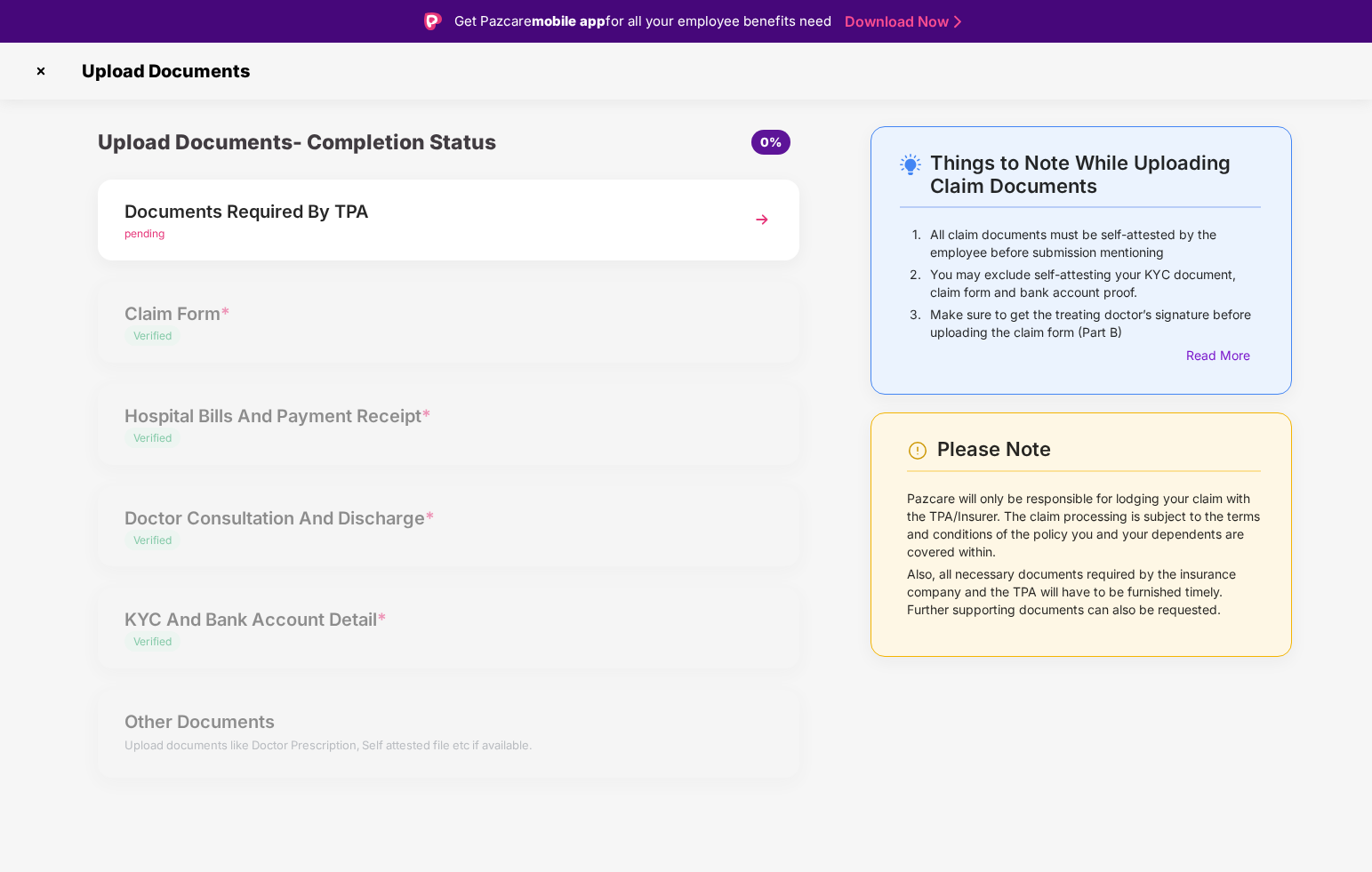
click at [722, 232] on div "Documents Required By TPA pending" at bounding box center [449, 220] width 701 height 81
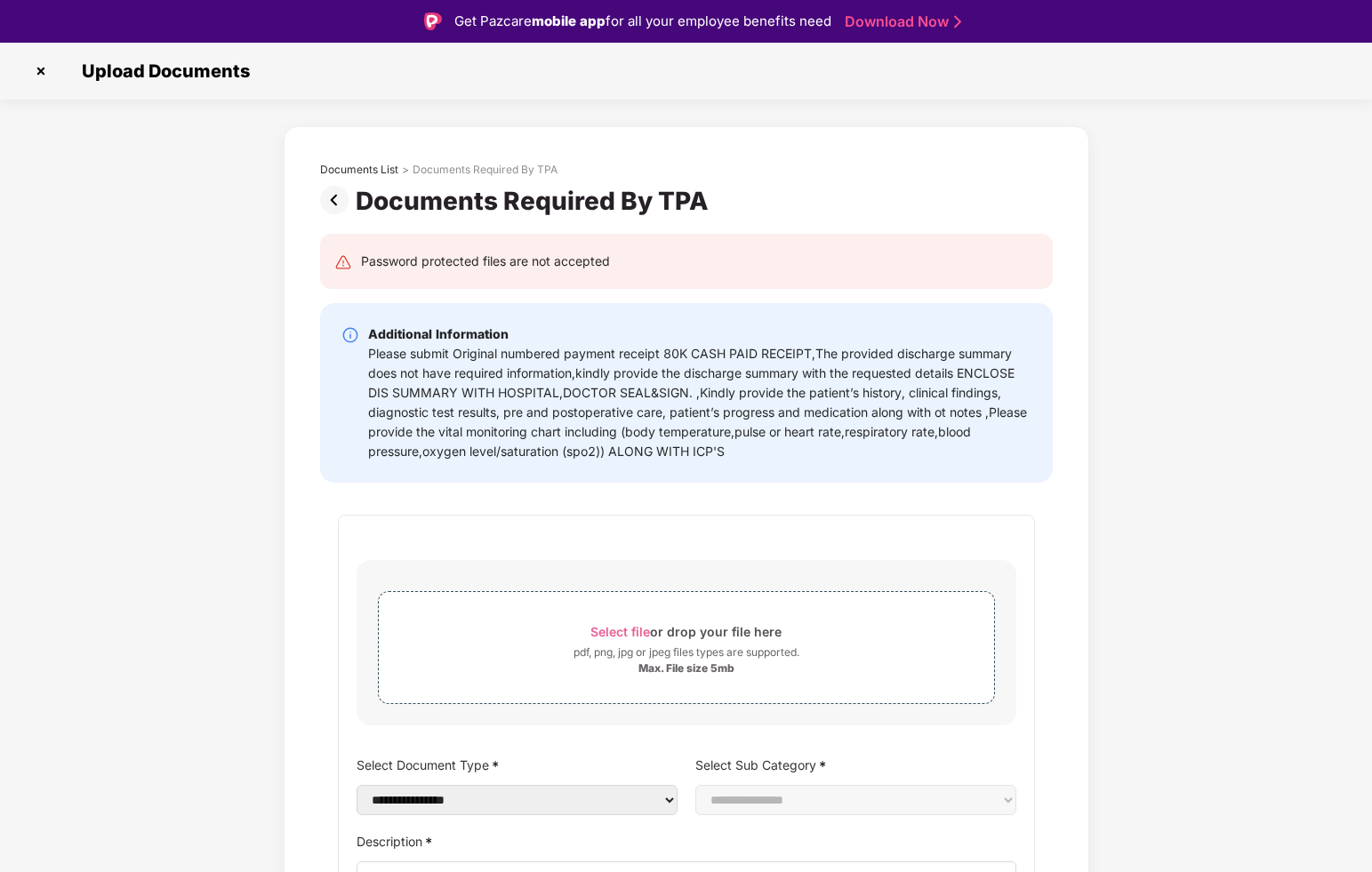
click at [336, 209] on img at bounding box center [337, 200] width 36 height 29
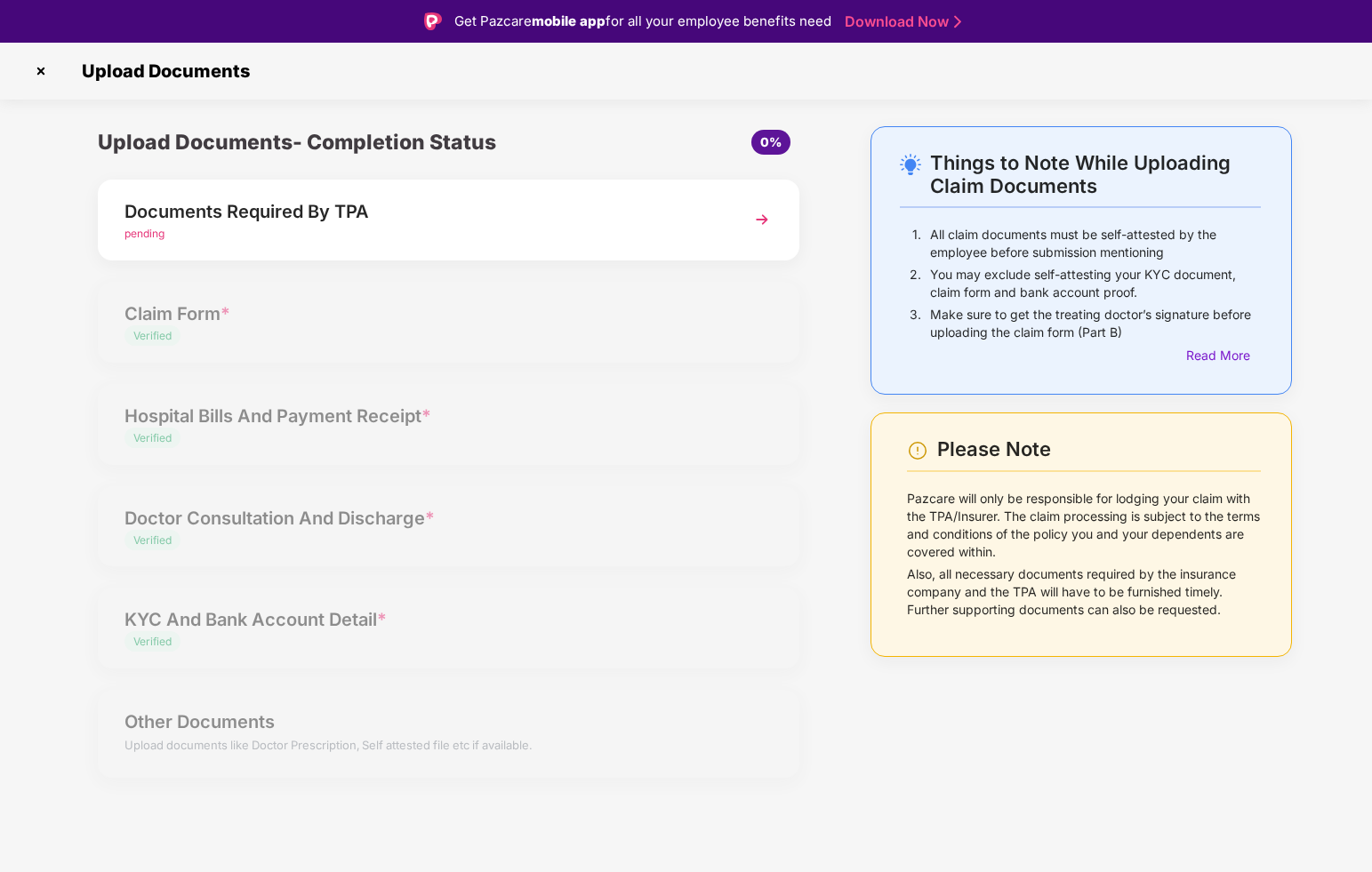
click at [41, 68] on img at bounding box center [41, 71] width 29 height 29
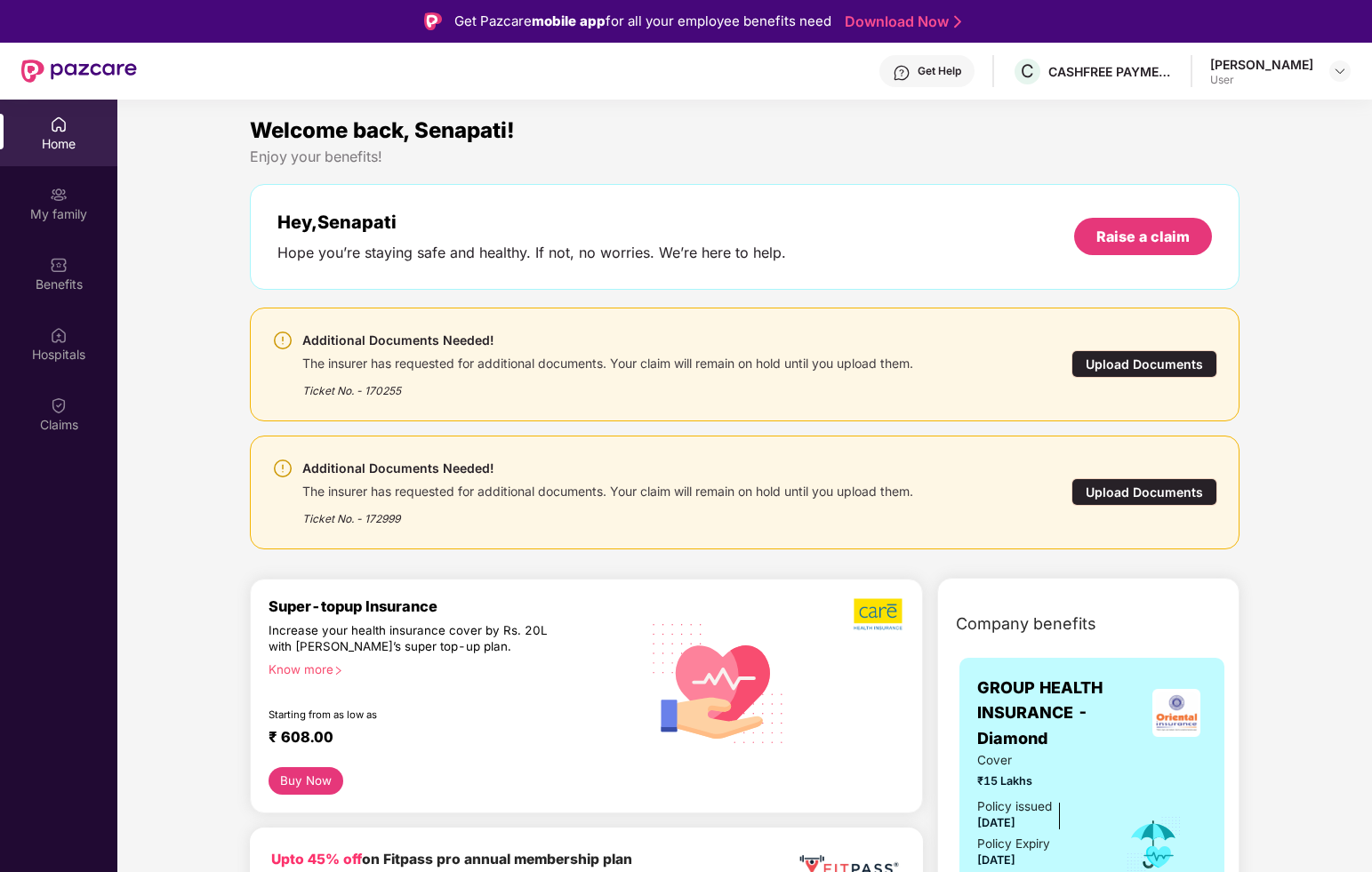
click at [1085, 363] on div "Upload Documents" at bounding box center [1145, 364] width 146 height 28
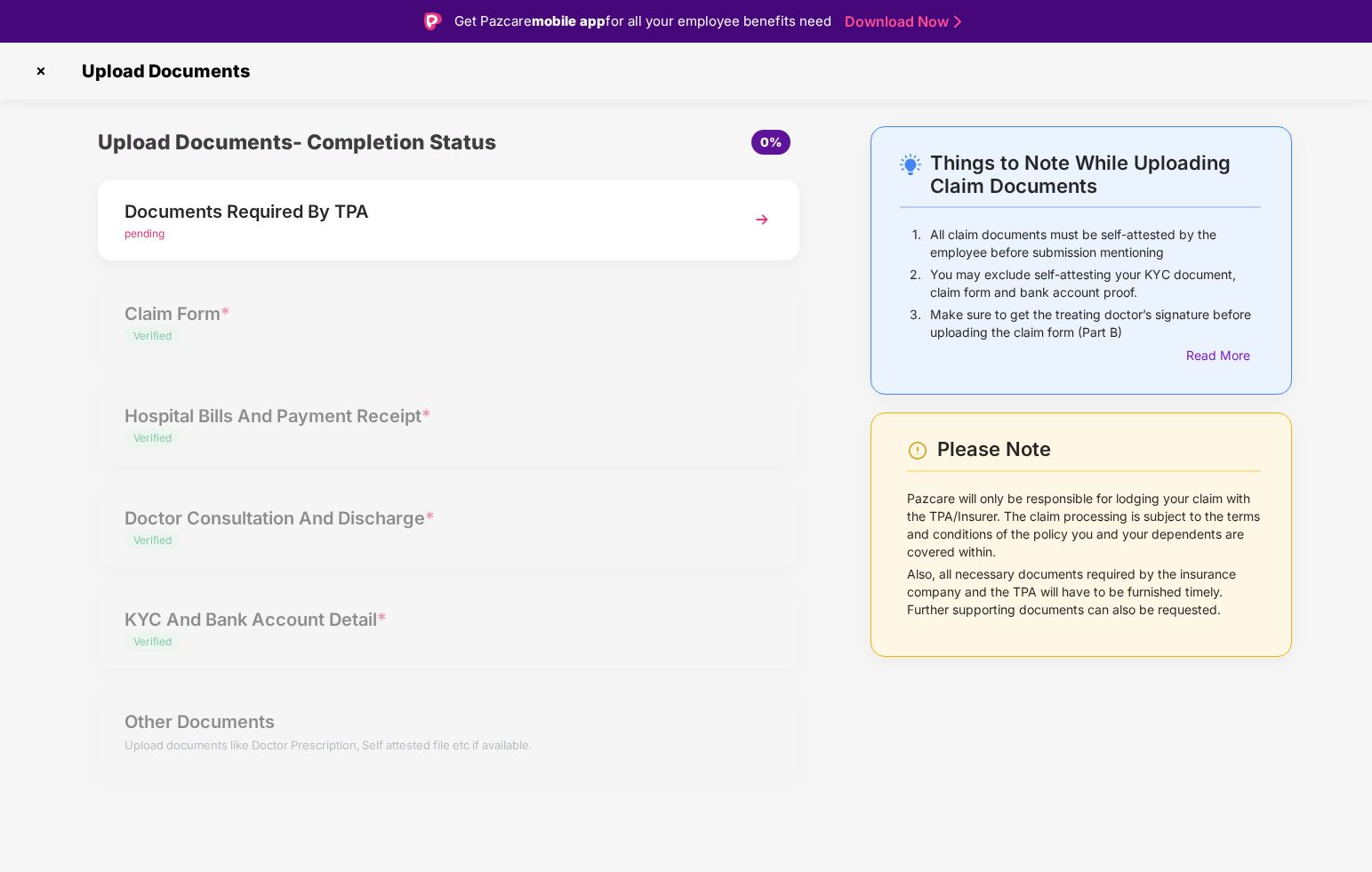
click at [546, 200] on div "Documents Required By TPA" at bounding box center [422, 212] width 595 height 29
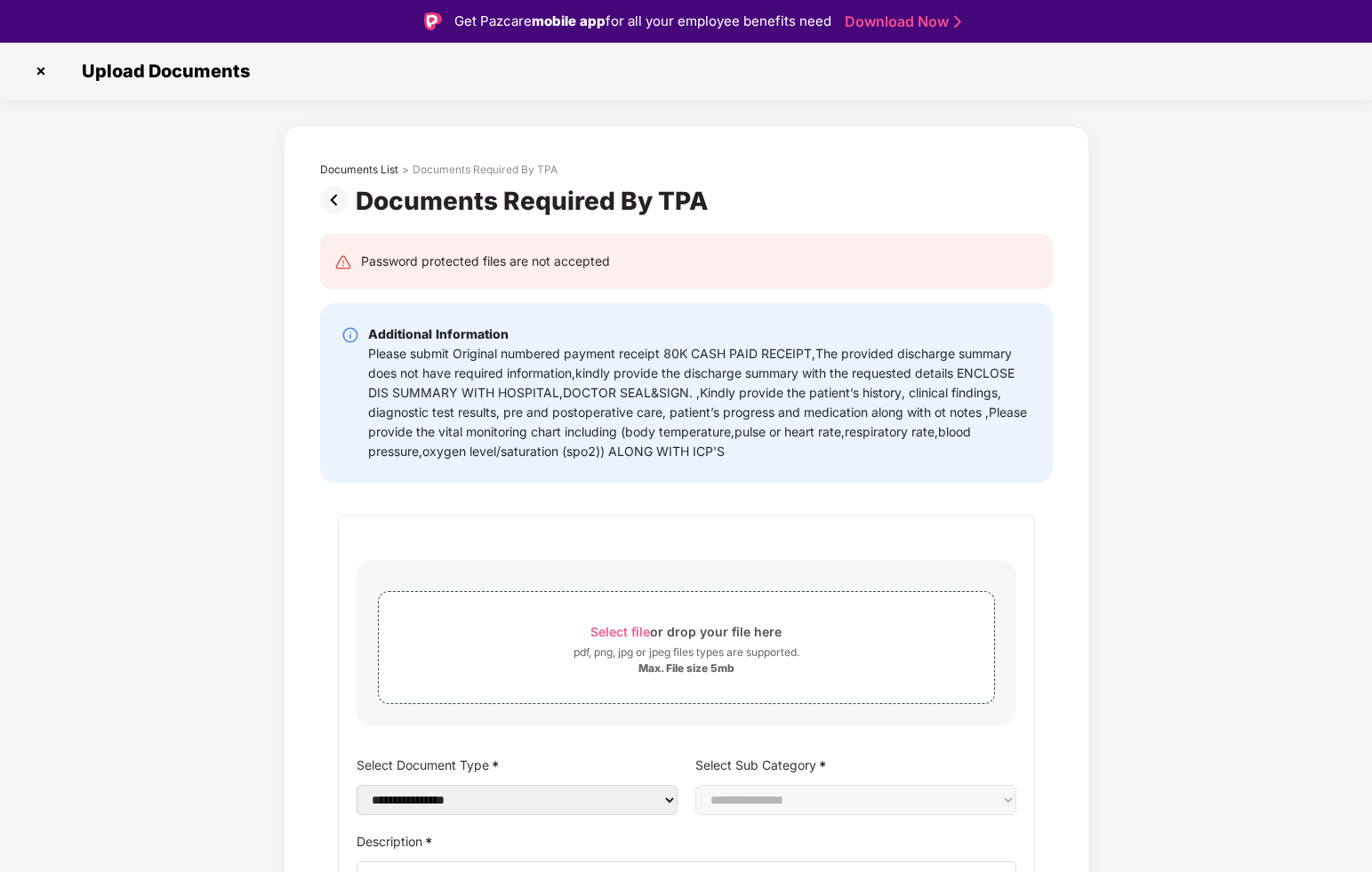
click at [339, 197] on img at bounding box center [337, 200] width 36 height 29
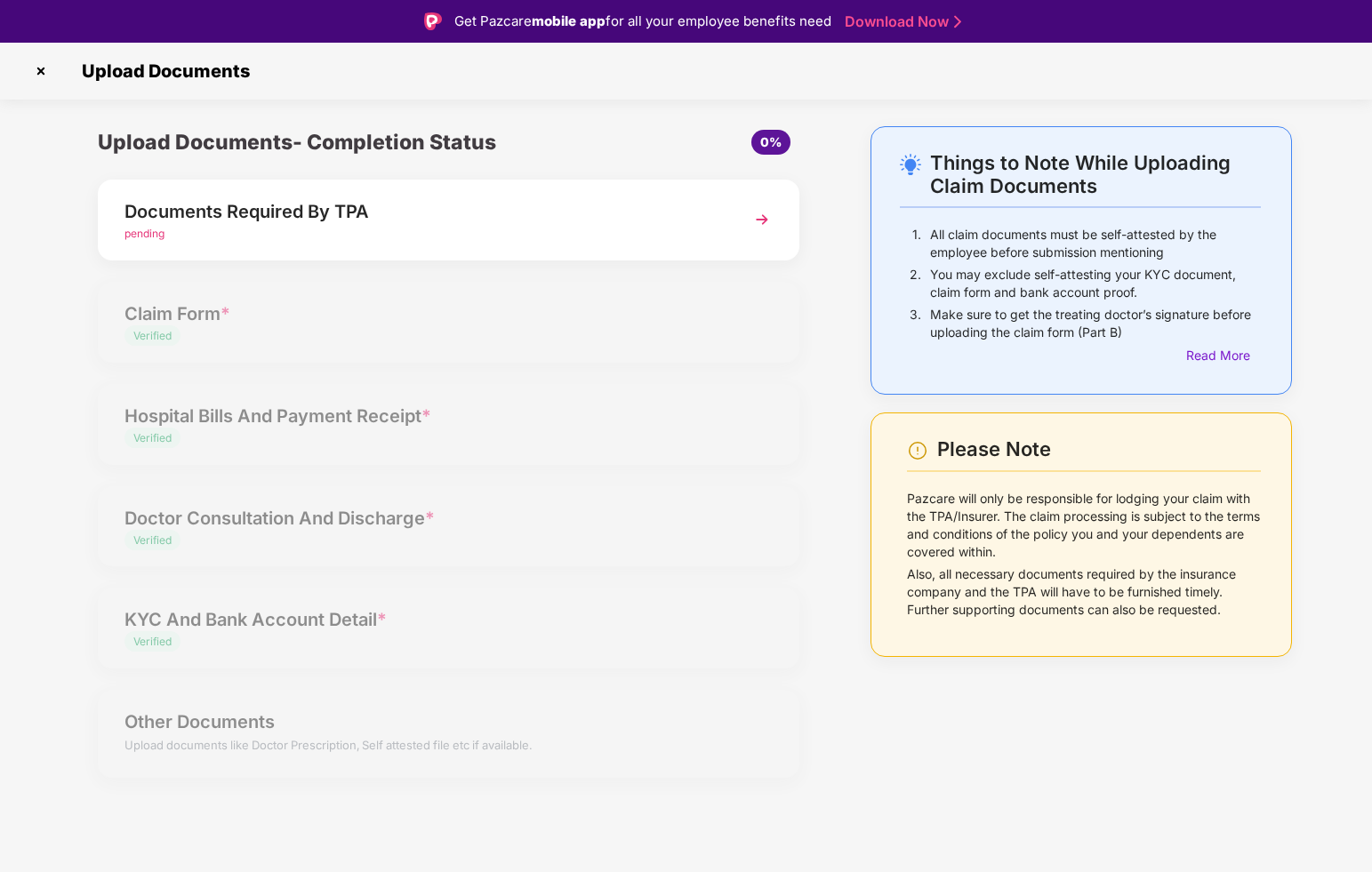
click at [383, 240] on div "pending" at bounding box center [422, 234] width 595 height 17
